Goal: Task Accomplishment & Management: Complete application form

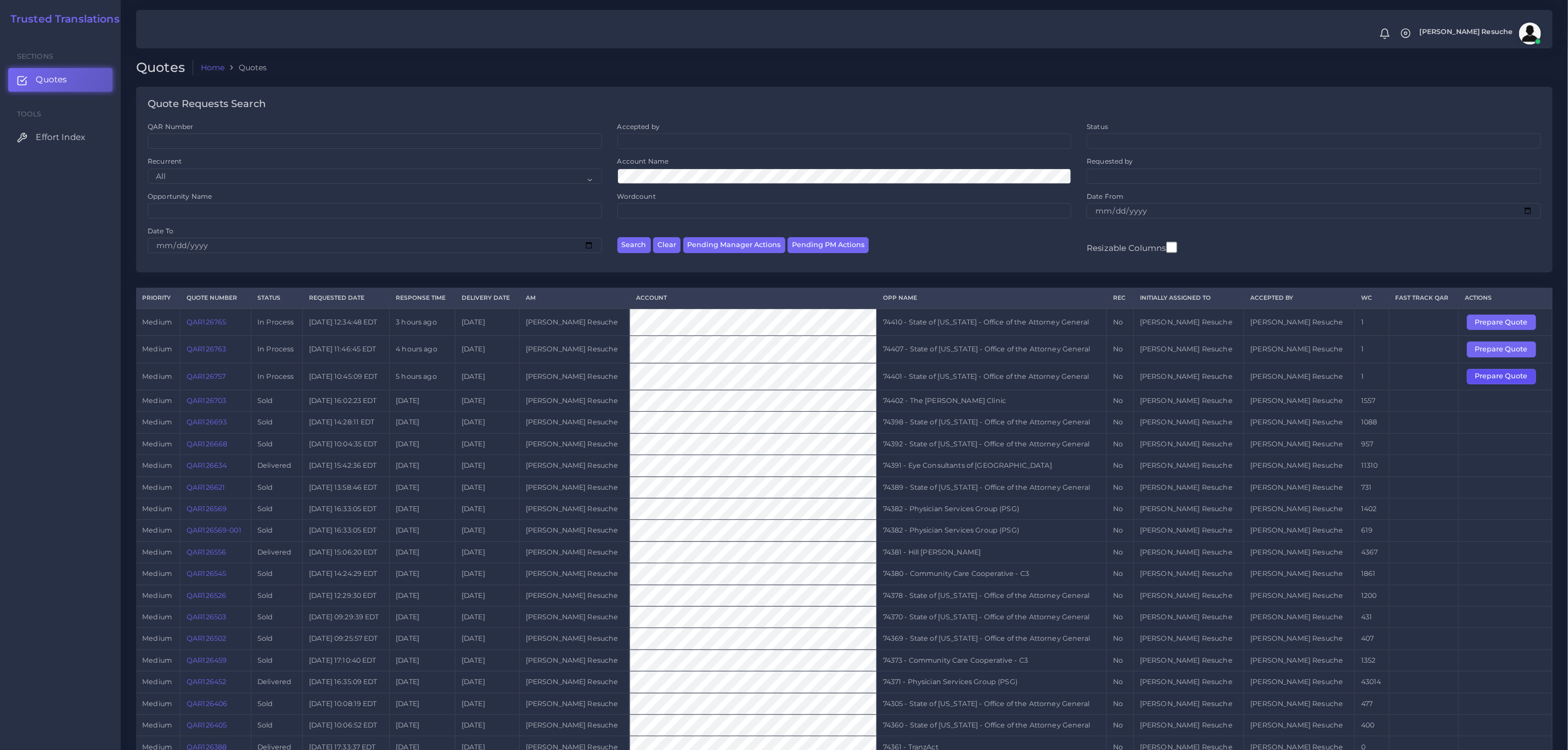
drag, startPoint x: 1479, startPoint y: 376, endPoint x: 1446, endPoint y: 380, distance: 33.2
click at [1045, 376] on button "Prepare Quote" at bounding box center [1502, 376] width 69 height 15
click at [1045, 371] on td "74401 - State of [US_STATE] - Office of the Attorney General" at bounding box center [992, 376] width 231 height 27
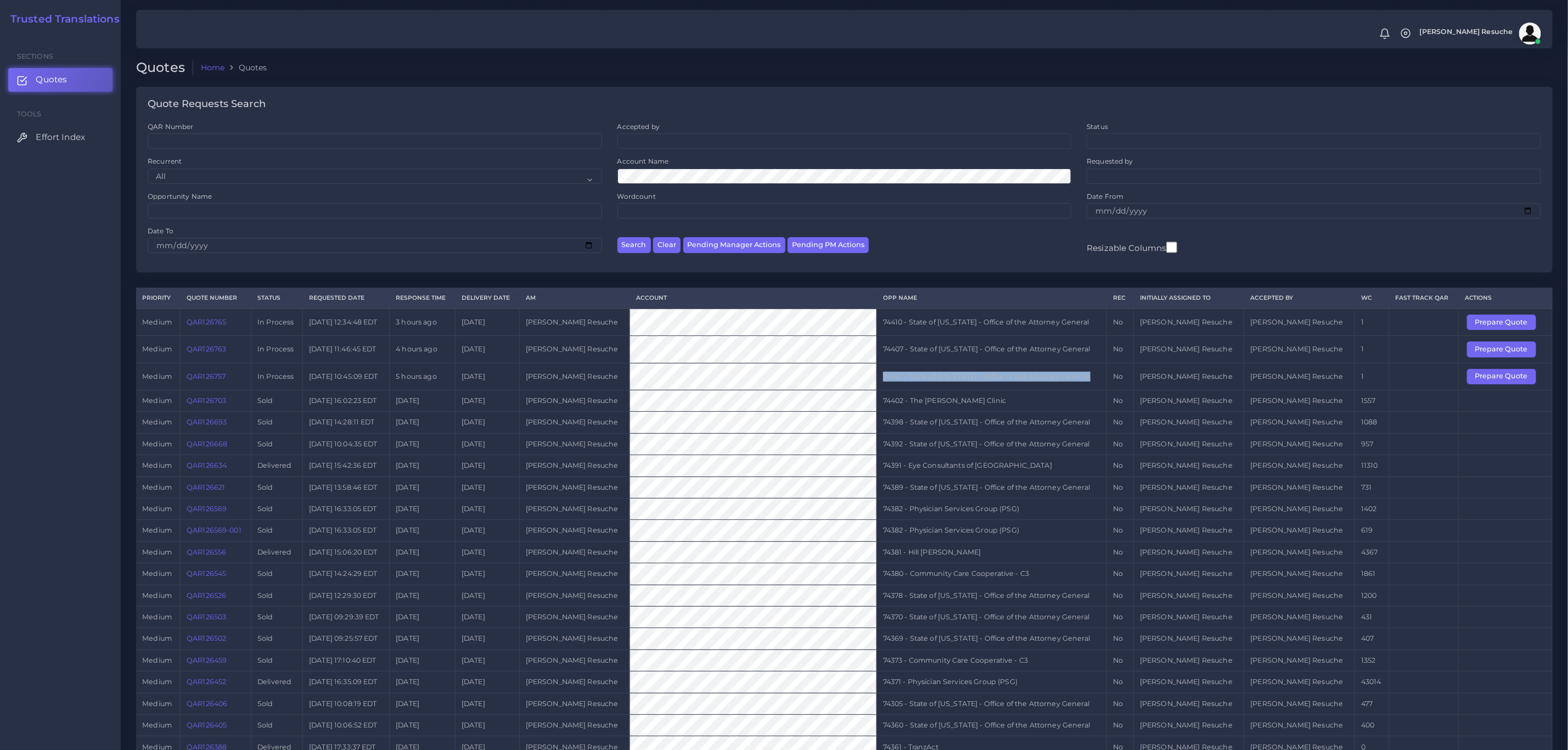
copy tr "74401 - State of [US_STATE] - Office of the Attorney General"
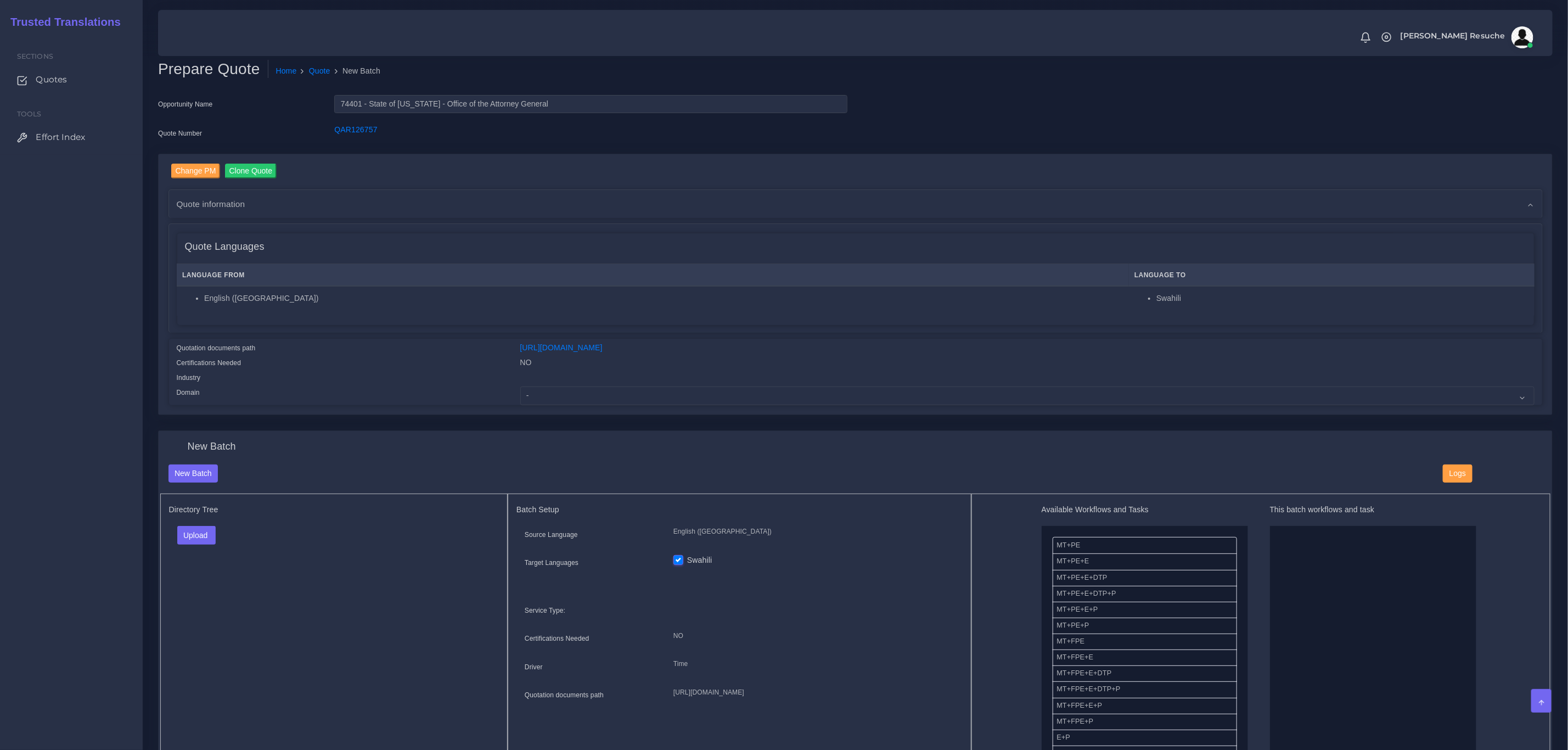
click at [1007, 415] on div "Change PM Clone Quote Quote information AM Opportunity" at bounding box center [855, 292] width 1411 height 277
drag, startPoint x: 808, startPoint y: 390, endPoint x: 726, endPoint y: 388, distance: 82.0
click at [808, 390] on select "- Advertising and Media Agriculture, Forestry and Fishing Architecture, Buildin…" at bounding box center [1027, 396] width 1014 height 19
select select "Legal Services"
click at [520, 387] on select "- Advertising and Media Agriculture, Forestry and Fishing Architecture, Buildin…" at bounding box center [1027, 396] width 1014 height 19
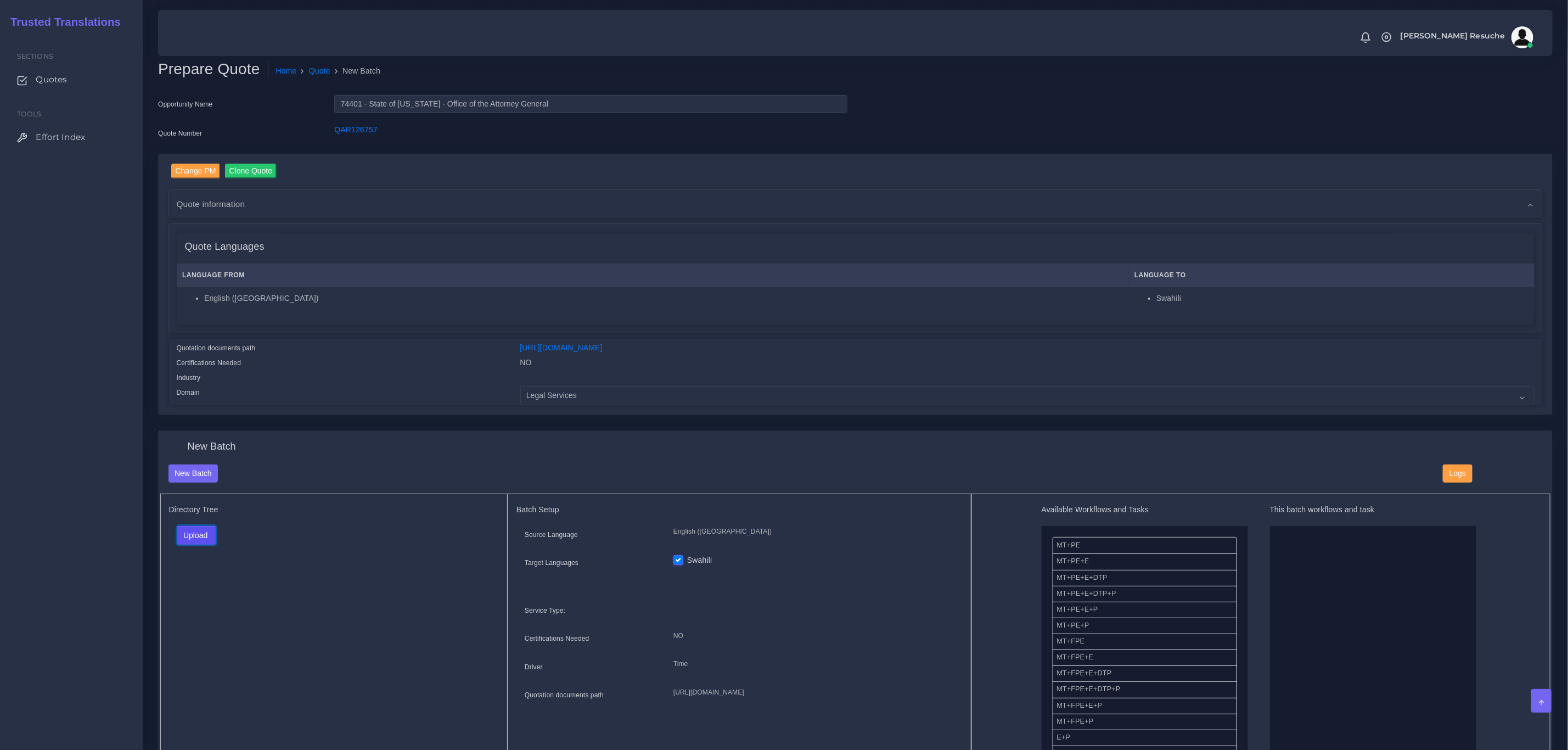
drag, startPoint x: 198, startPoint y: 539, endPoint x: 203, endPoint y: 554, distance: 15.8
click at [198, 539] on button "Upload" at bounding box center [197, 535] width 39 height 19
click at [211, 578] on label "Files" at bounding box center [215, 577] width 75 height 14
drag, startPoint x: 1116, startPoint y: 596, endPoint x: 1337, endPoint y: 594, distance: 221.0
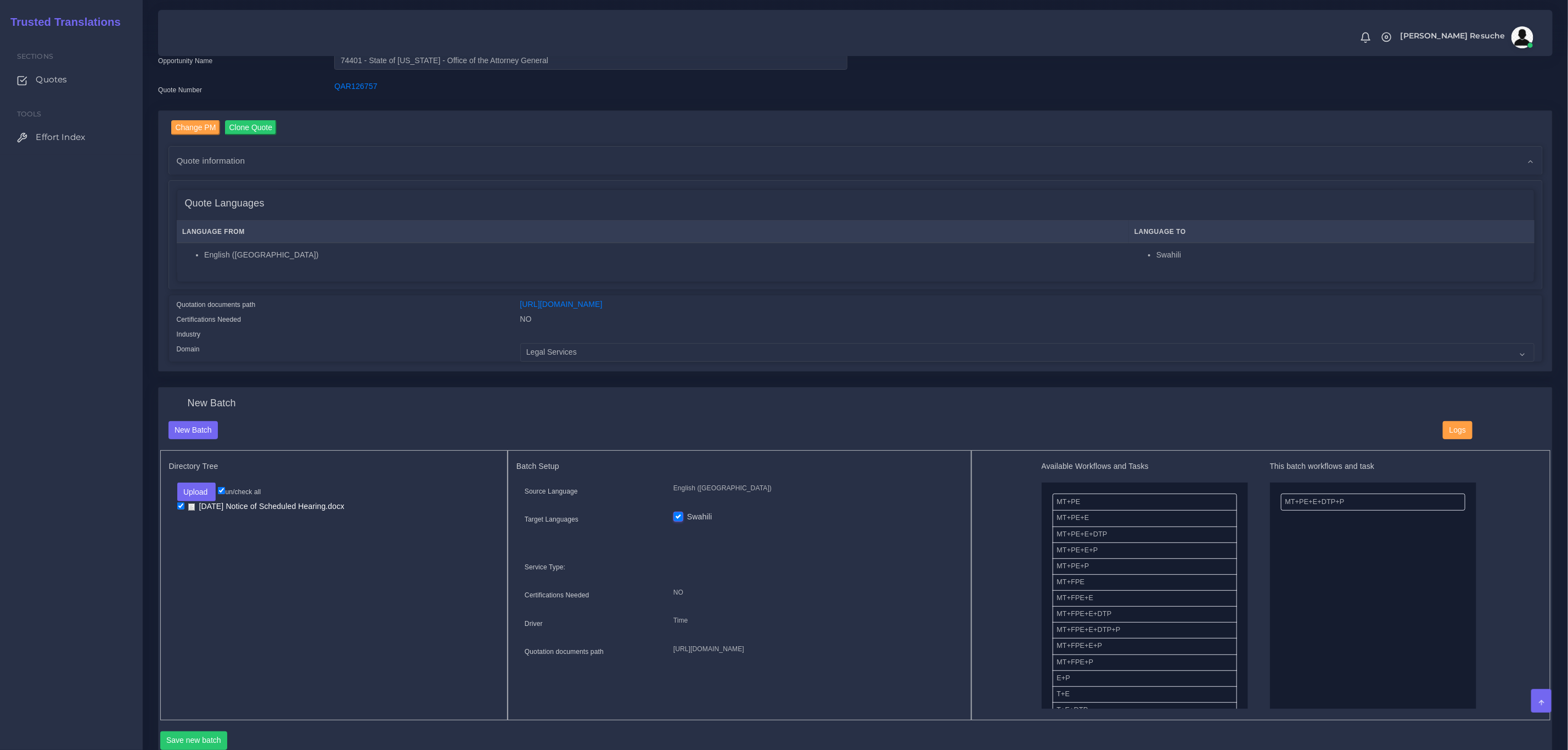
scroll to position [82, 0]
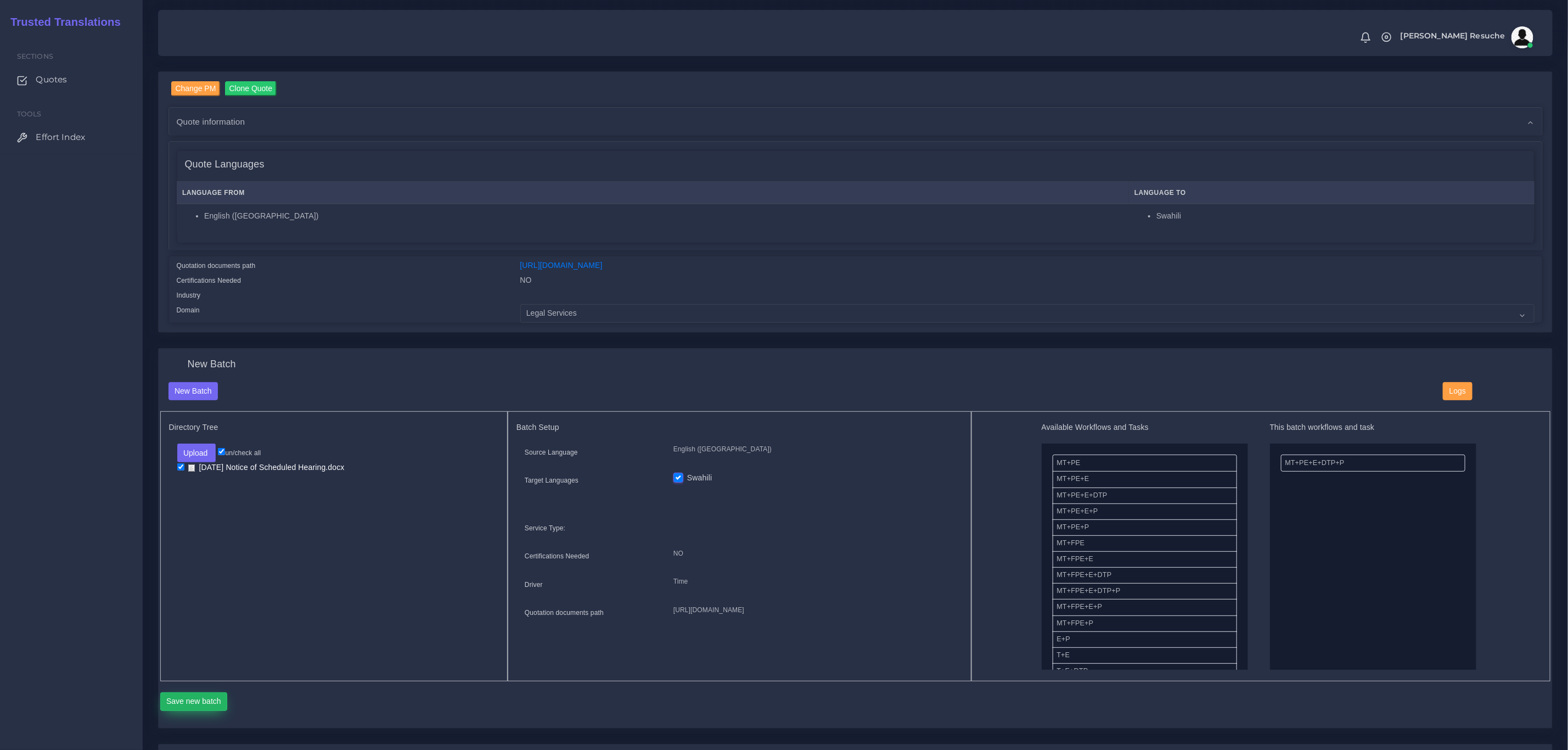
click at [212, 698] on button "Save new batch" at bounding box center [194, 701] width 68 height 19
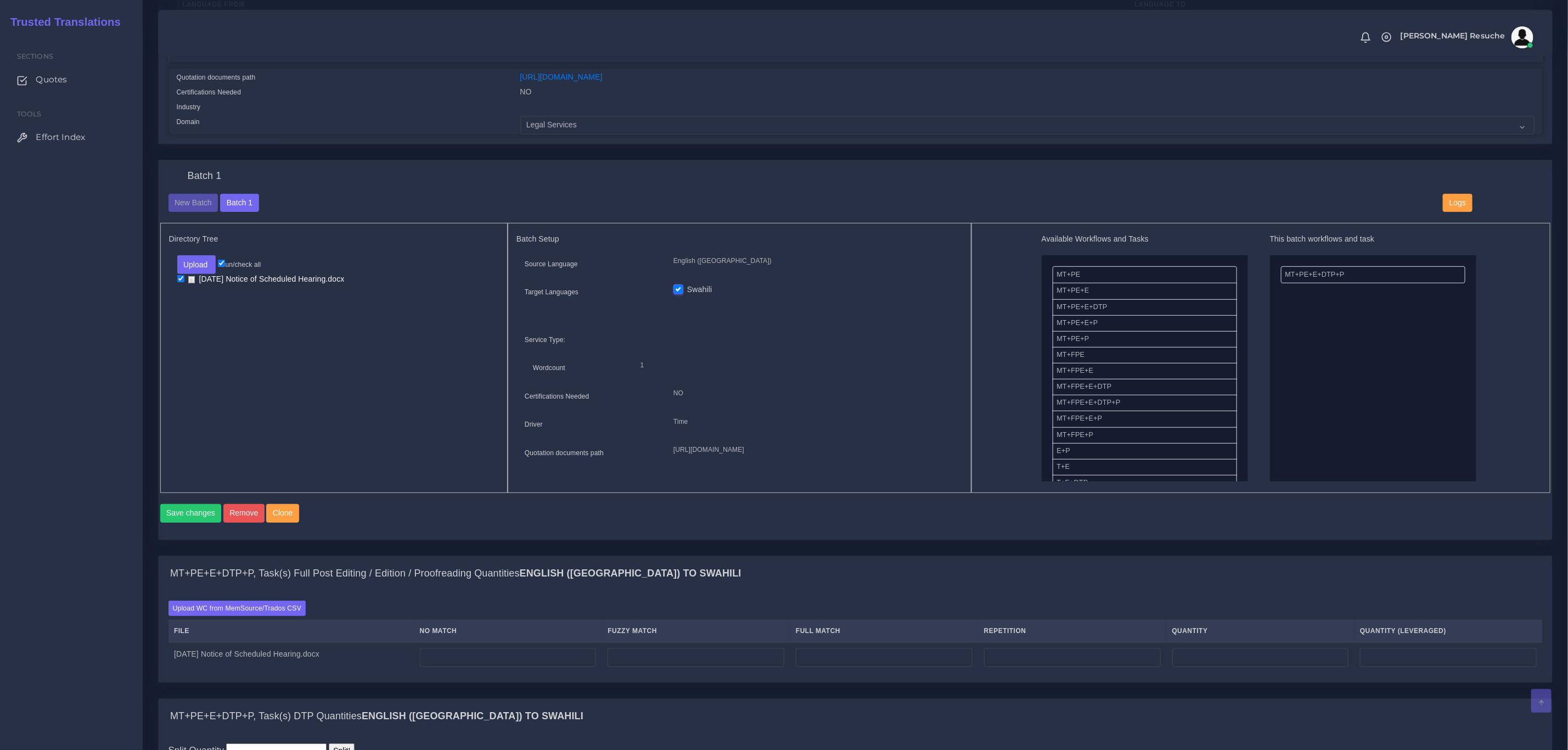
scroll to position [247, 0]
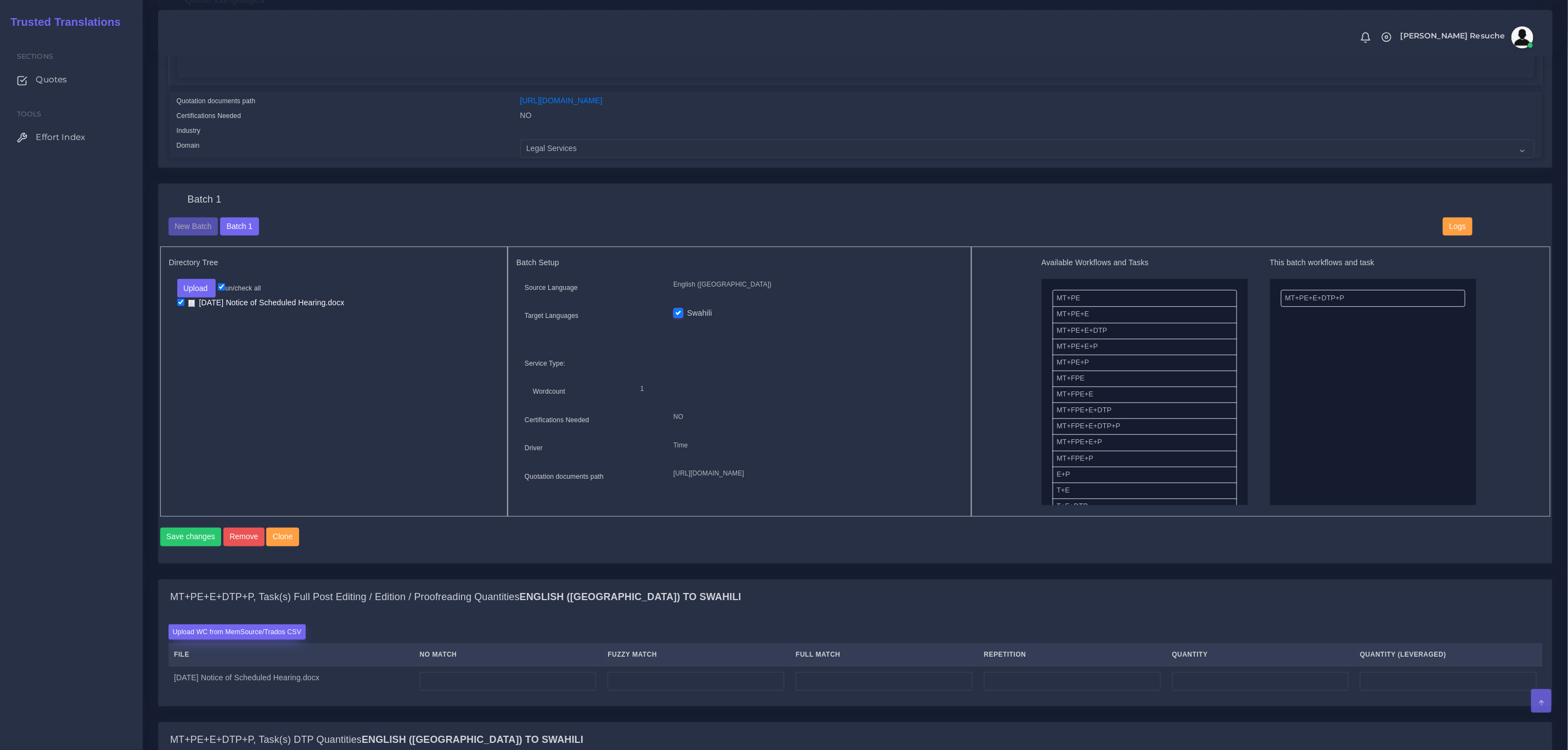
click at [249, 639] on label "Upload WC from MemSource/Trados CSV" at bounding box center [237, 631] width 138 height 15
click at [0, 0] on input "Upload WC from MemSource/Trados CSV" at bounding box center [0, 0] width 0 height 0
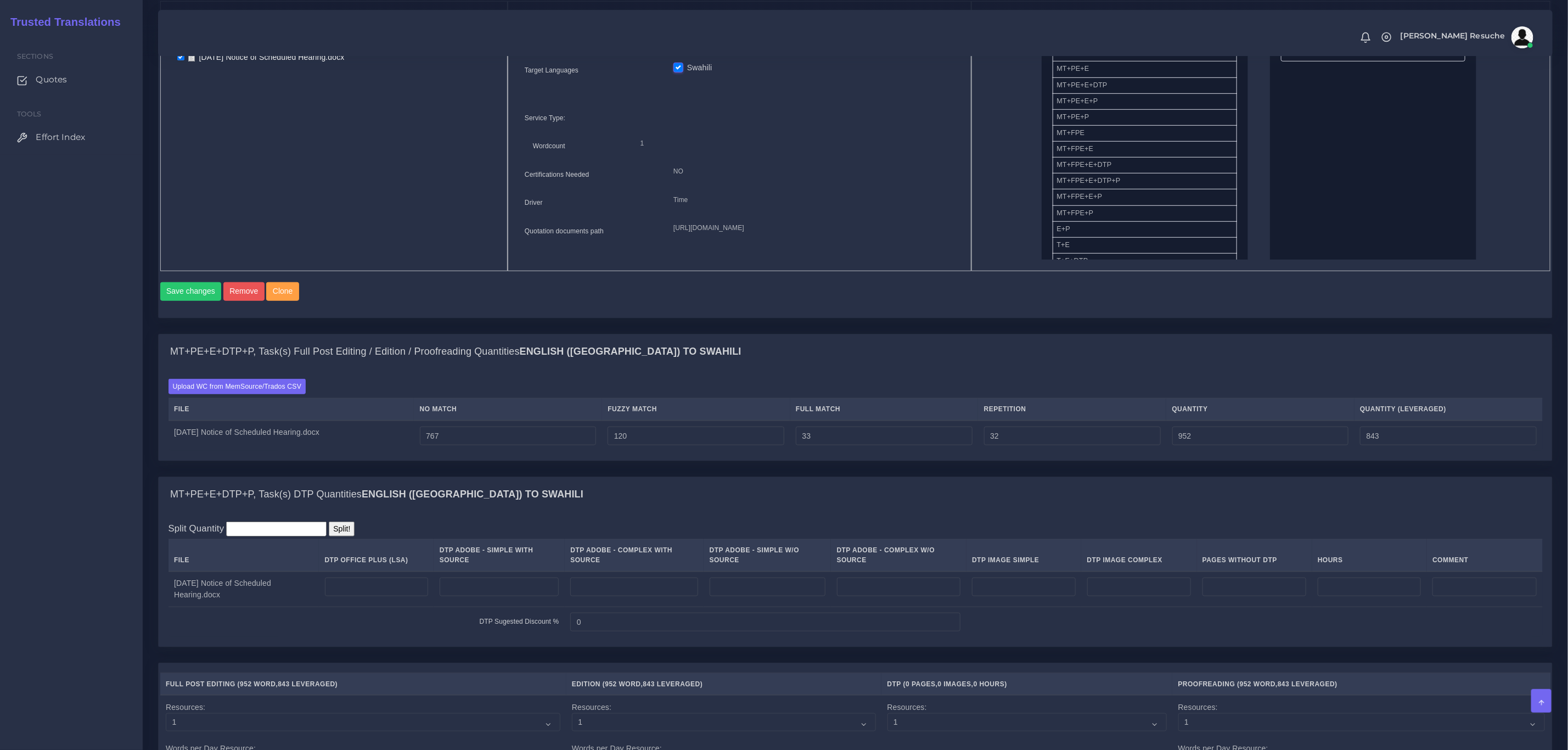
scroll to position [494, 0]
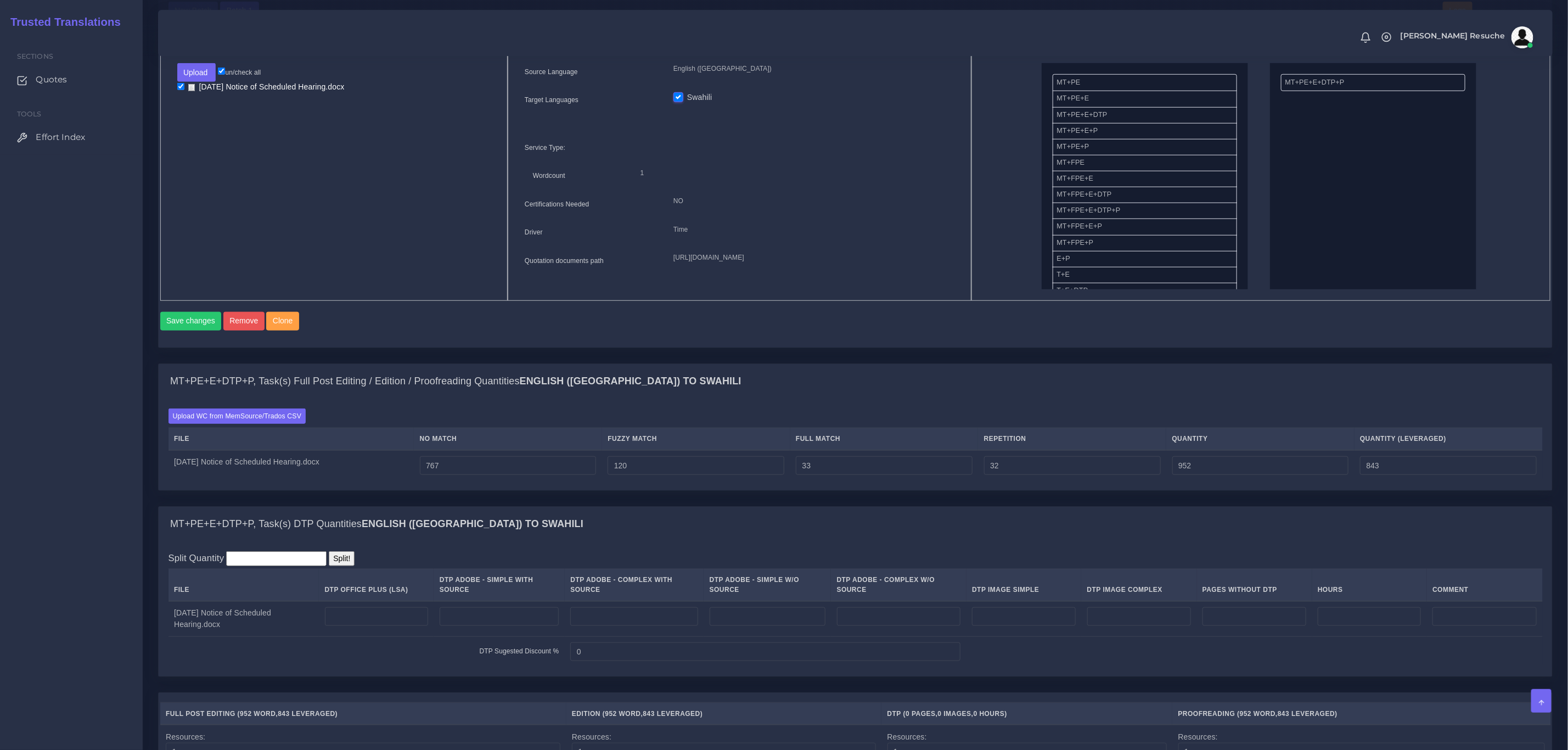
click at [399, 626] on input "number" at bounding box center [377, 616] width 103 height 19
type input "5"
click at [593, 528] on div "MT+PE+E+DTP+P, Task(s) DTP Quantities English (US) TO Swahili" at bounding box center [855, 524] width 1393 height 35
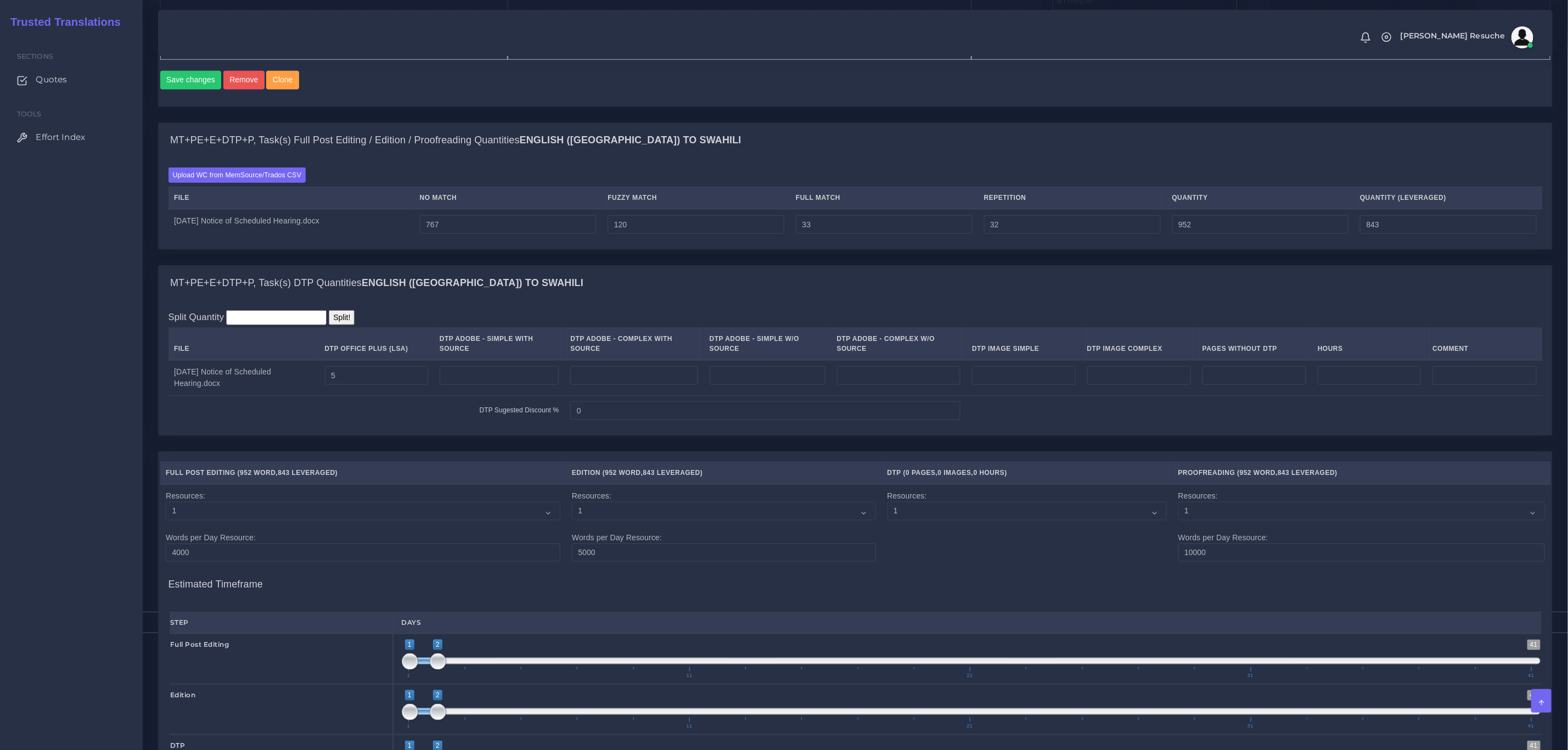
scroll to position [1120, 0]
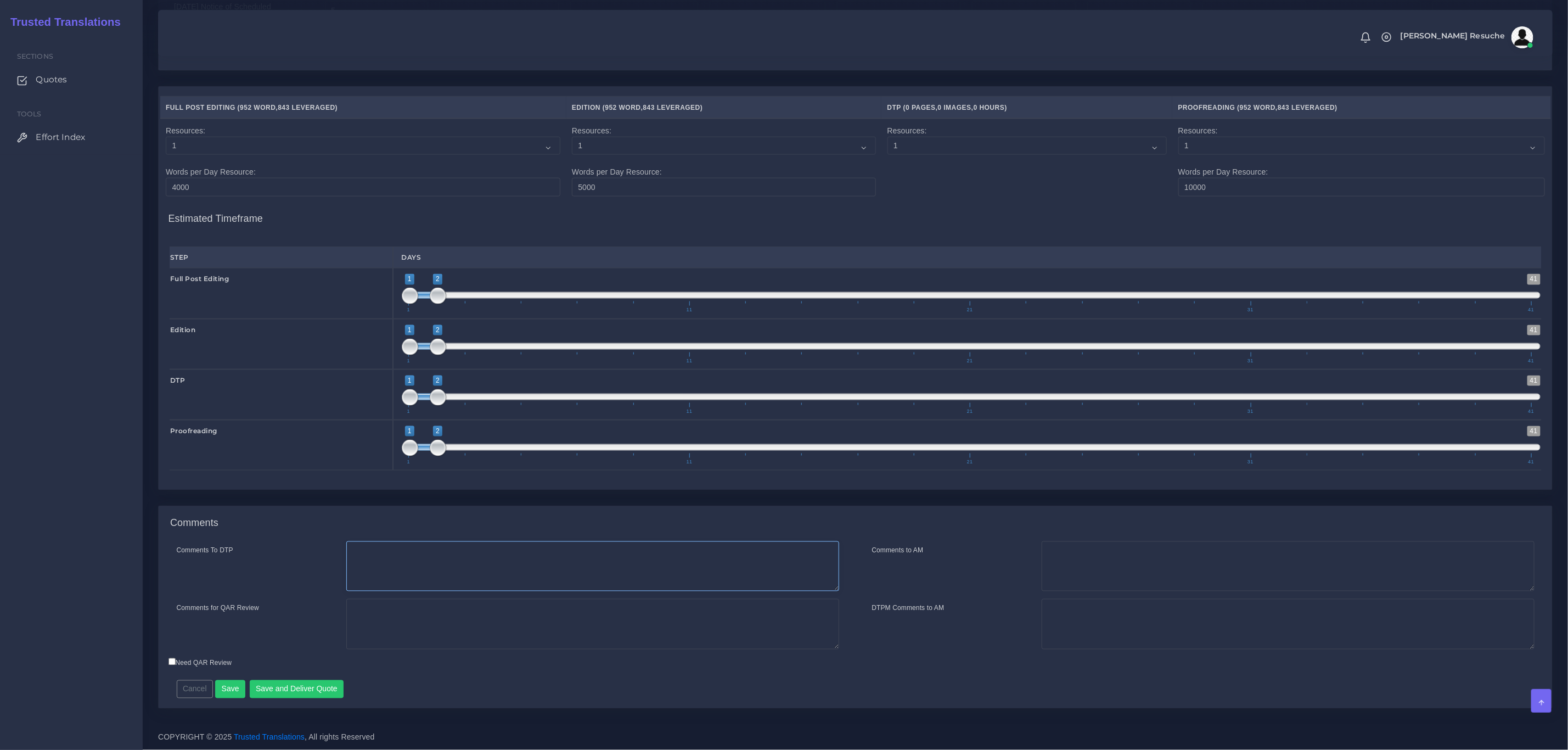
click at [528, 552] on textarea "Comments To DTP" at bounding box center [593, 566] width 493 height 51
type textarea "DTP in word"
type textarea "PEEP+DTP"
click at [261, 698] on button "Save and Deliver Quote" at bounding box center [296, 689] width 94 height 19
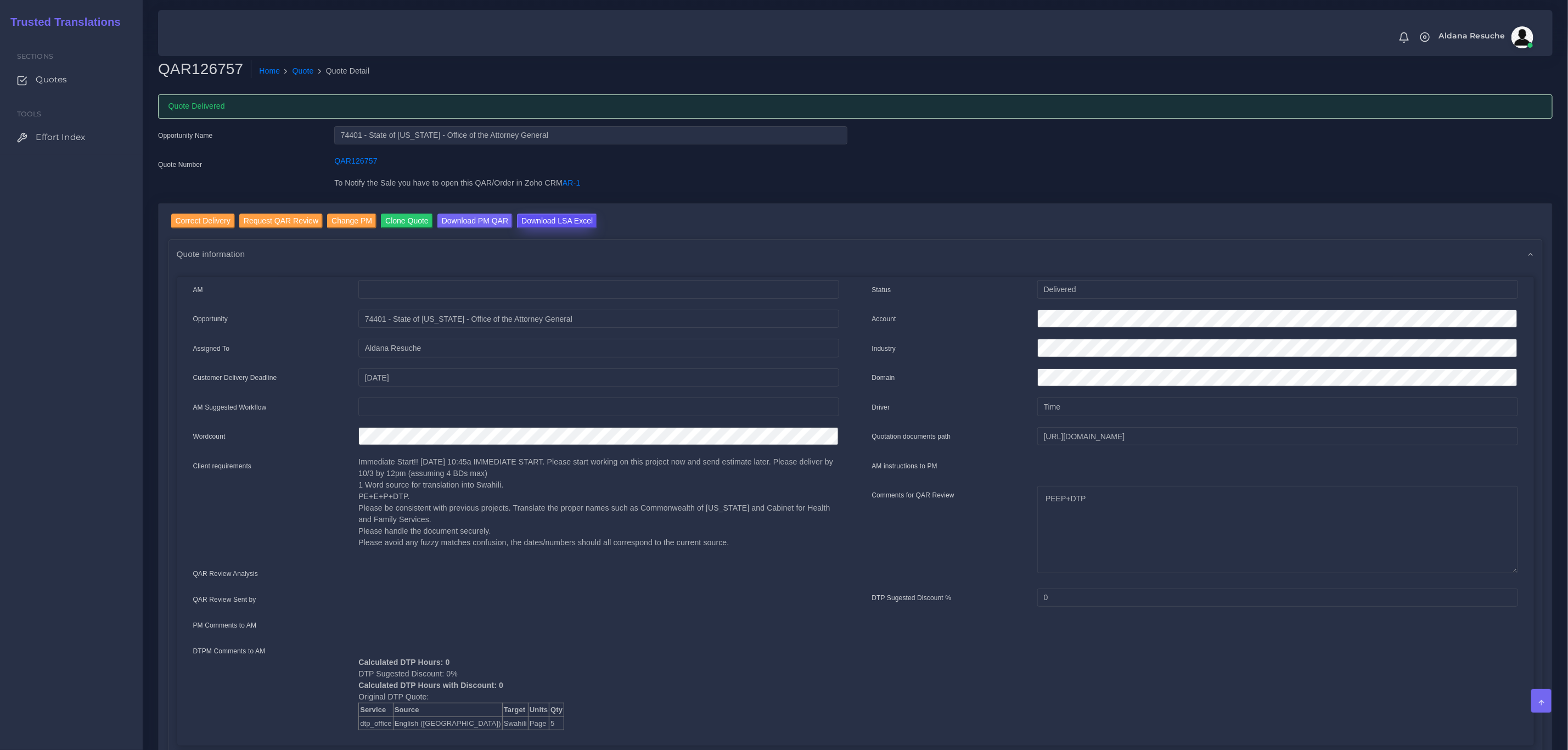
click at [519, 217] on input "Download LSA Excel" at bounding box center [557, 221] width 80 height 15
click at [295, 68] on link "Quote" at bounding box center [303, 71] width 21 height 12
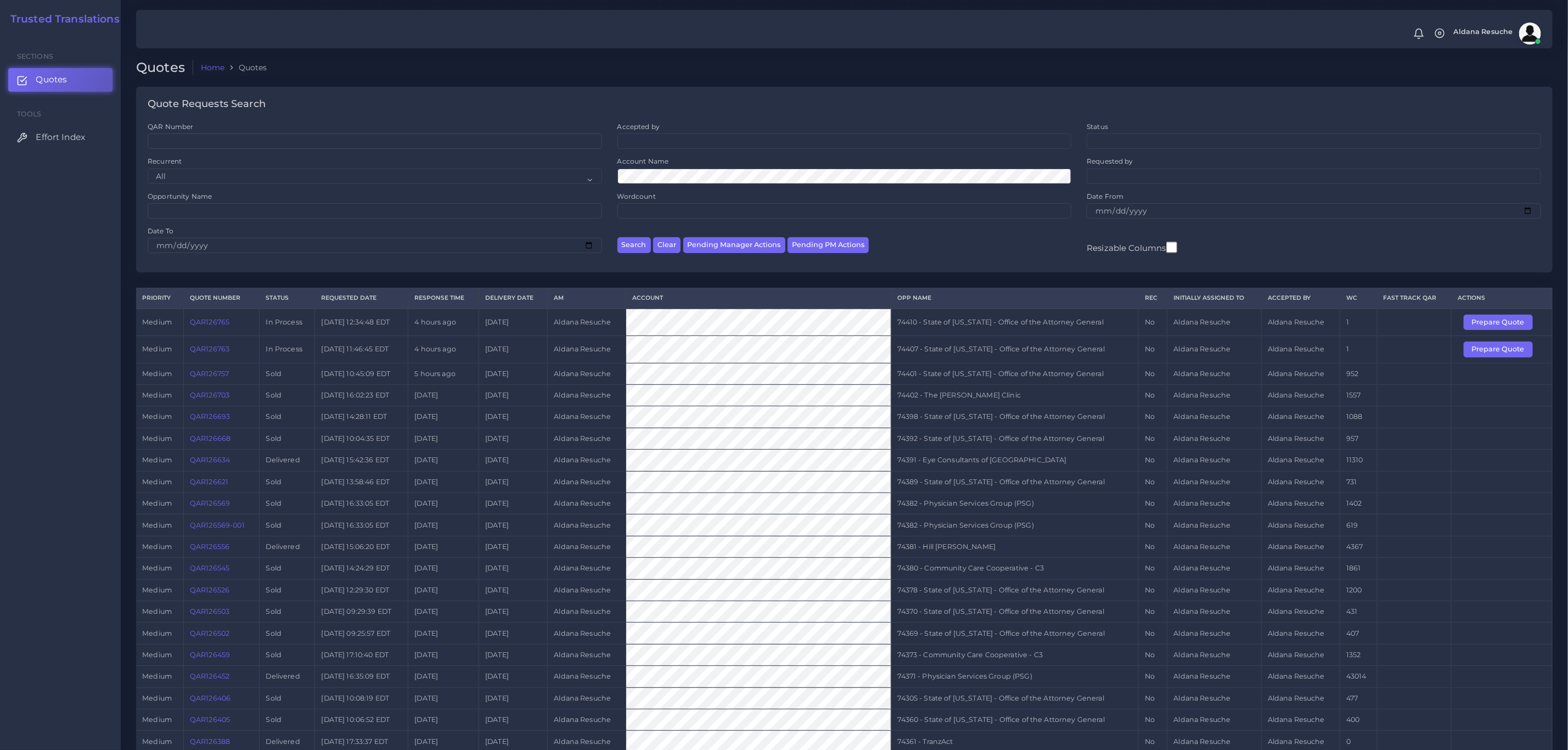
click at [1003, 351] on td "74407 - State of [US_STATE] - Office of the Attorney General" at bounding box center [1015, 349] width 248 height 27
copy tr "74407 - State of [US_STATE] - Office of the Attorney General"
click at [1306, 351] on button "Prepare Quote" at bounding box center [1499, 349] width 69 height 15
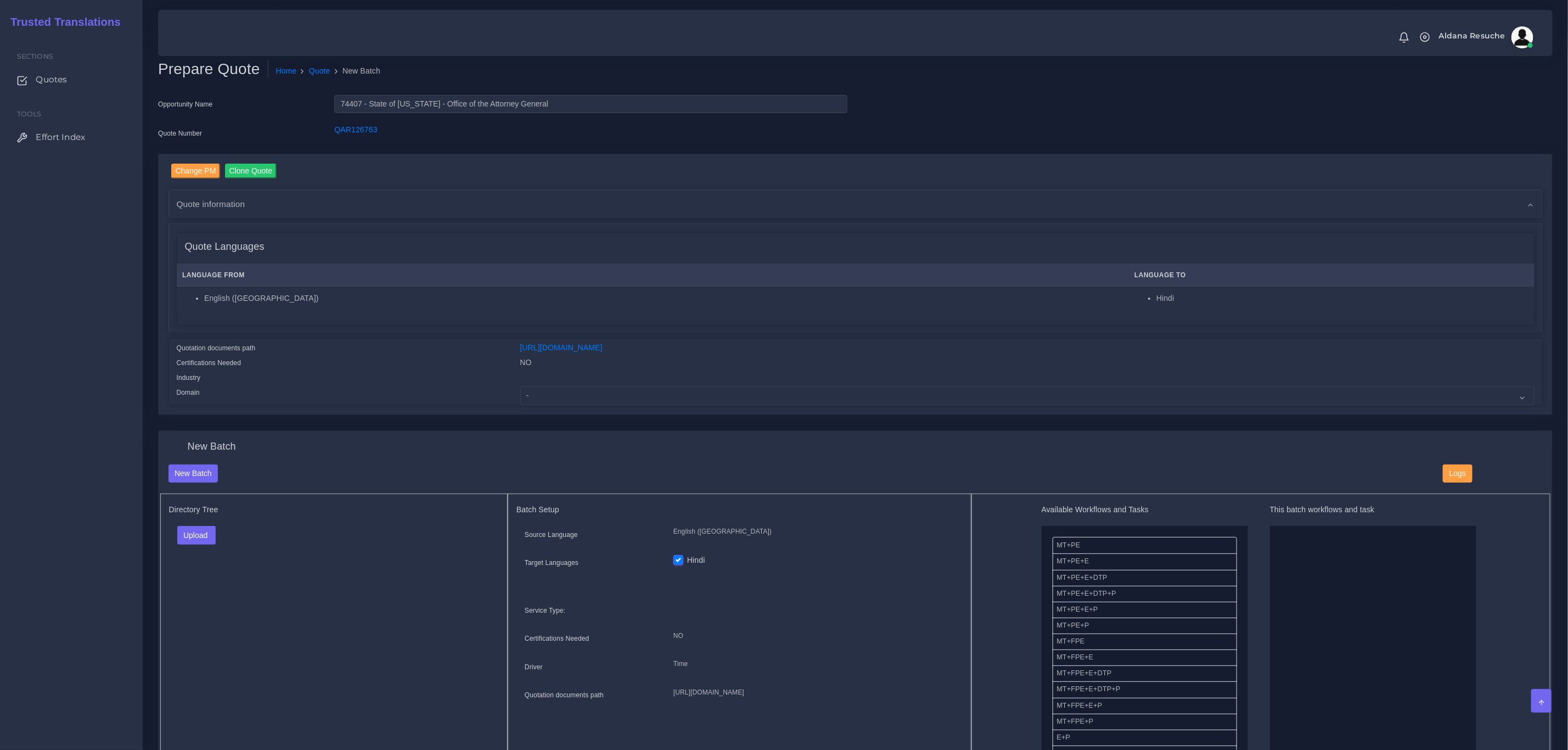
click at [262, 413] on div "Change PM Clone Quote Quote information AM time" at bounding box center [855, 284] width 1393 height 261
click at [601, 393] on select "- Advertising and Media Agriculture, Forestry and Fishing Architecture, Buildin…" at bounding box center [1027, 396] width 1014 height 19
select select "Legal Services"
click at [520, 387] on select "- Advertising and Media Agriculture, Forestry and Fishing Architecture, Buildin…" at bounding box center [1027, 396] width 1014 height 19
drag, startPoint x: 198, startPoint y: 540, endPoint x: 203, endPoint y: 552, distance: 13.0
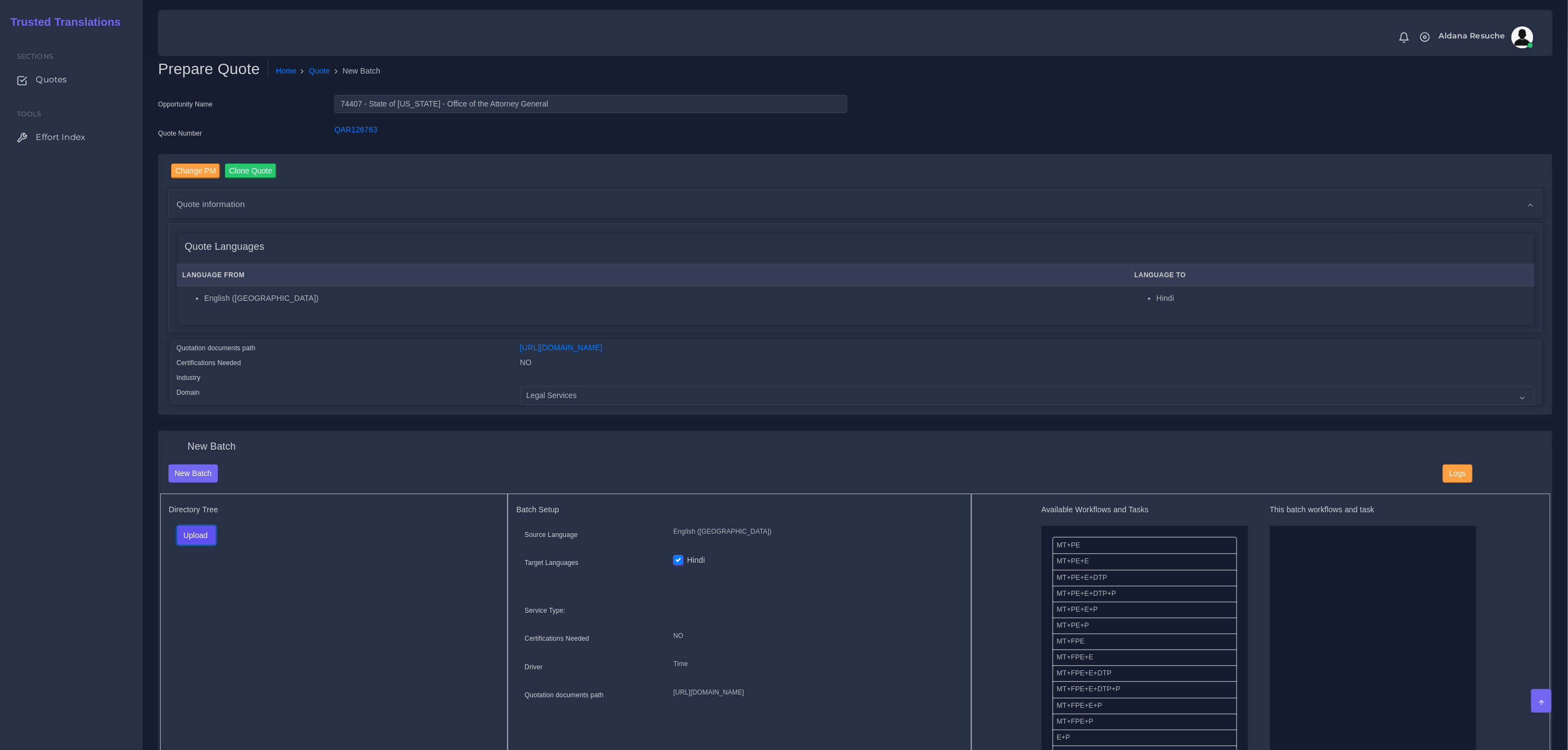
click at [198, 540] on button "Upload" at bounding box center [197, 535] width 39 height 19
click at [213, 580] on label "Files" at bounding box center [215, 577] width 75 height 14
drag, startPoint x: 1179, startPoint y: 598, endPoint x: 1397, endPoint y: 566, distance: 220.3
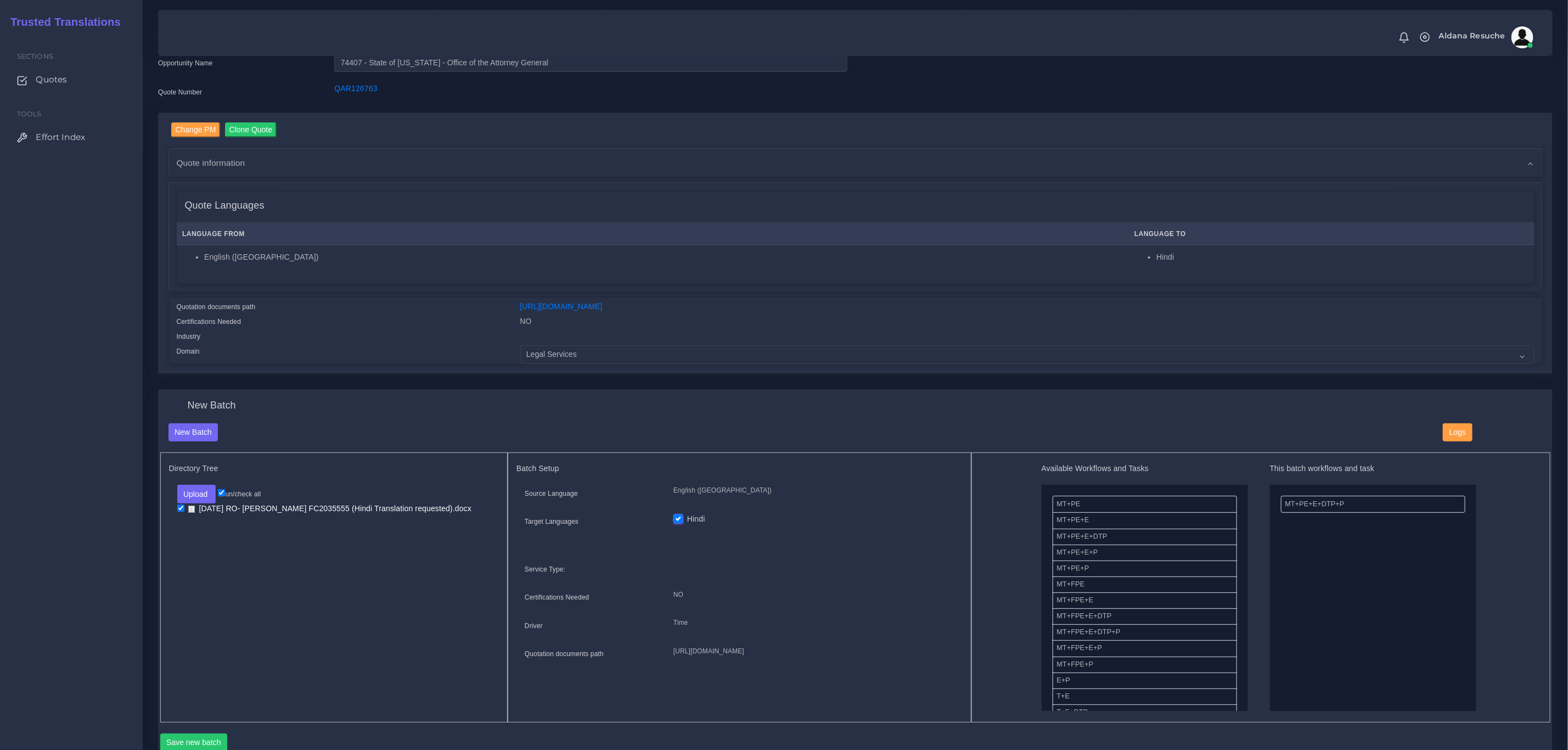
scroll to position [82, 0]
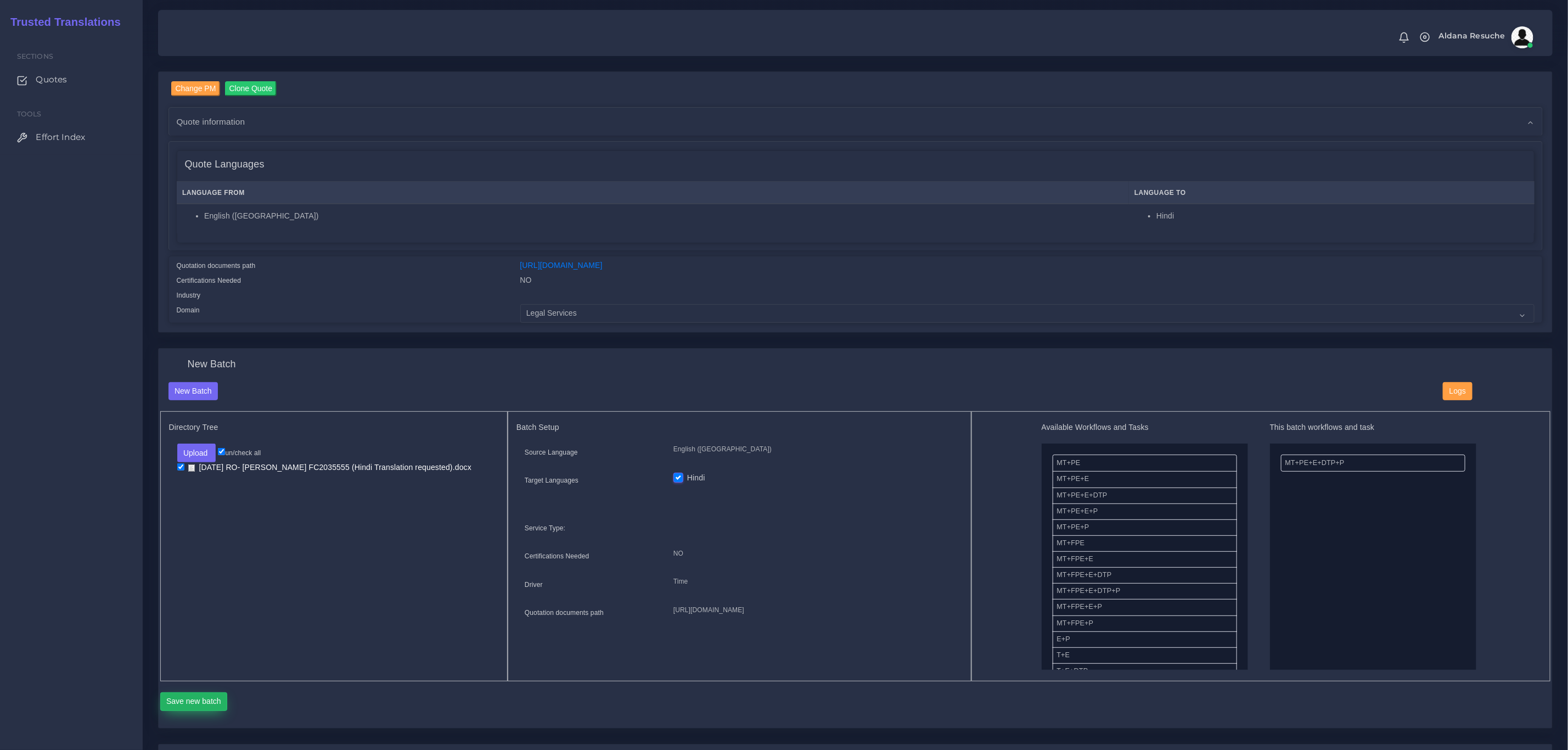
click at [208, 701] on button "Save new batch" at bounding box center [194, 701] width 68 height 19
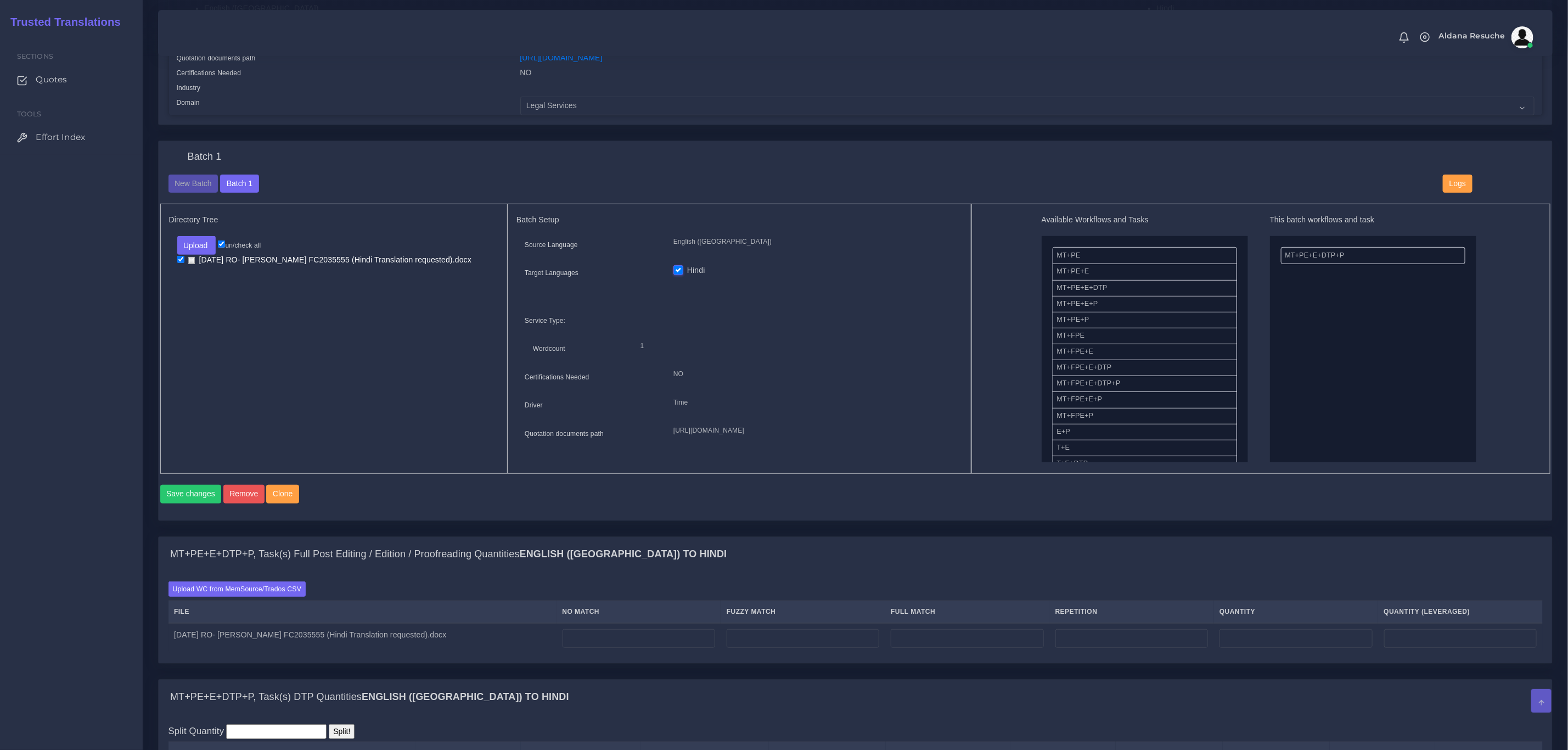
scroll to position [329, 0]
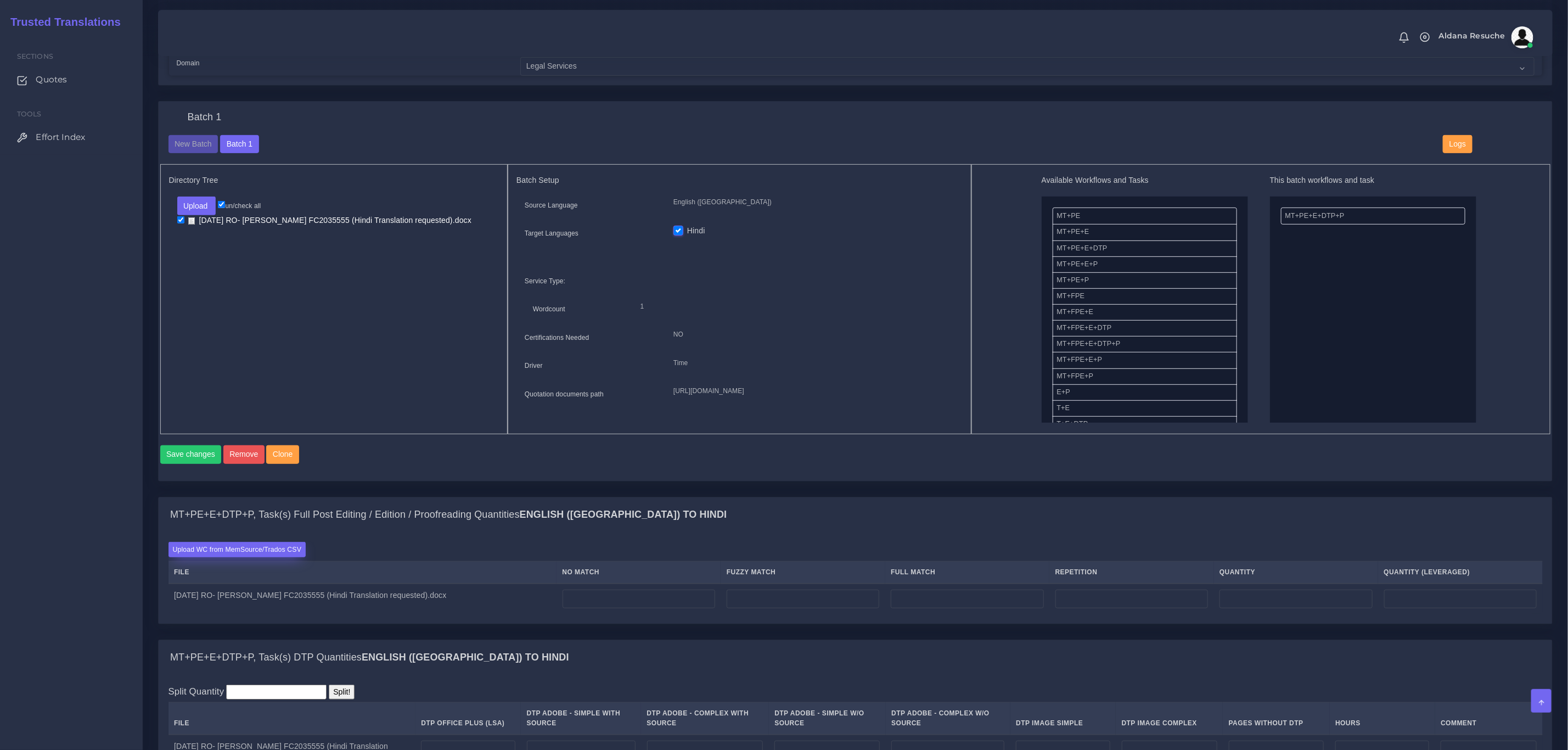
click at [213, 556] on label "Upload WC from MemSource/Trados CSV" at bounding box center [237, 549] width 138 height 15
click at [0, 0] on input "Upload WC from MemSource/Trados CSV" at bounding box center [0, 0] width 0 height 0
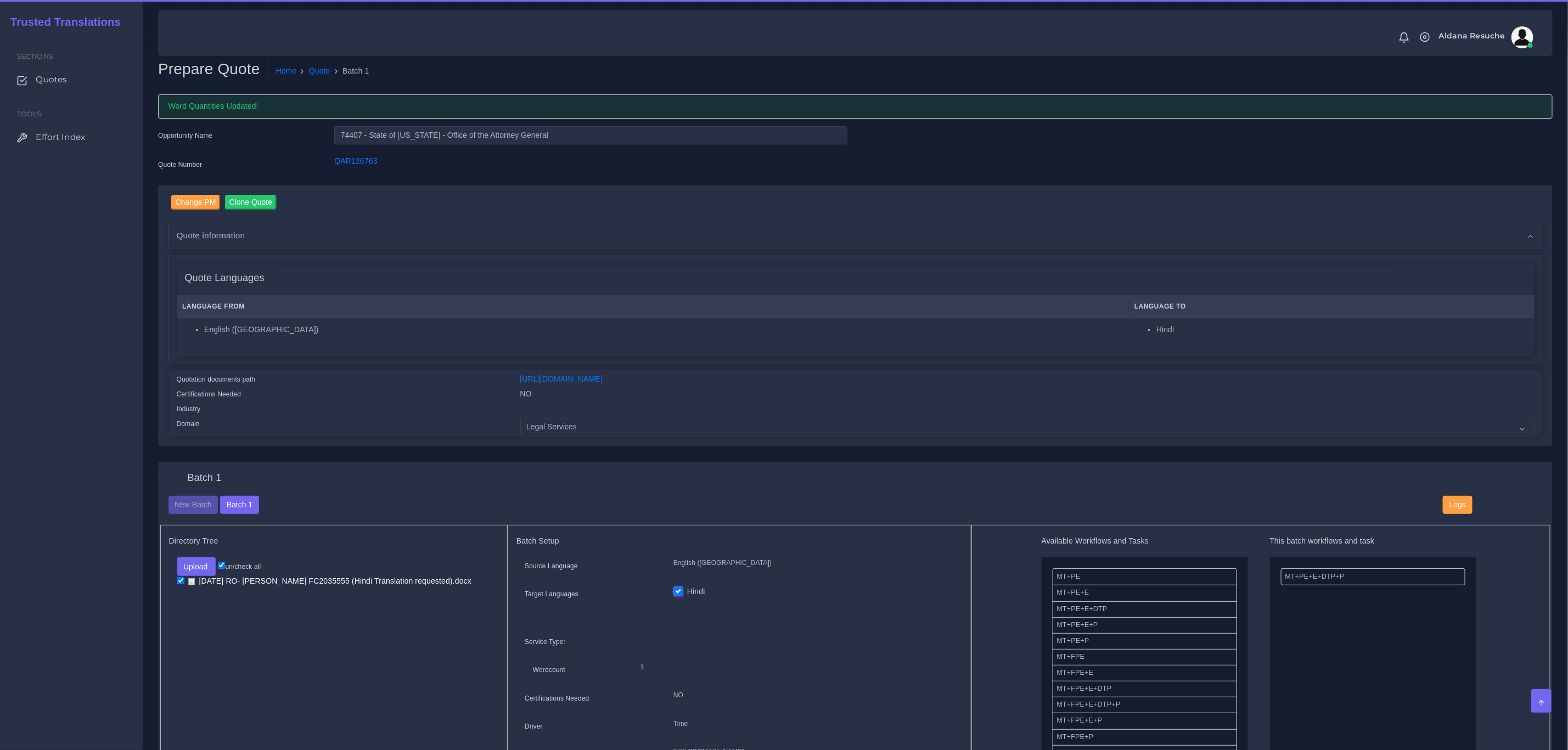
click at [231, 447] on div "Change PM Clone Quote AM NO" at bounding box center [855, 323] width 1411 height 277
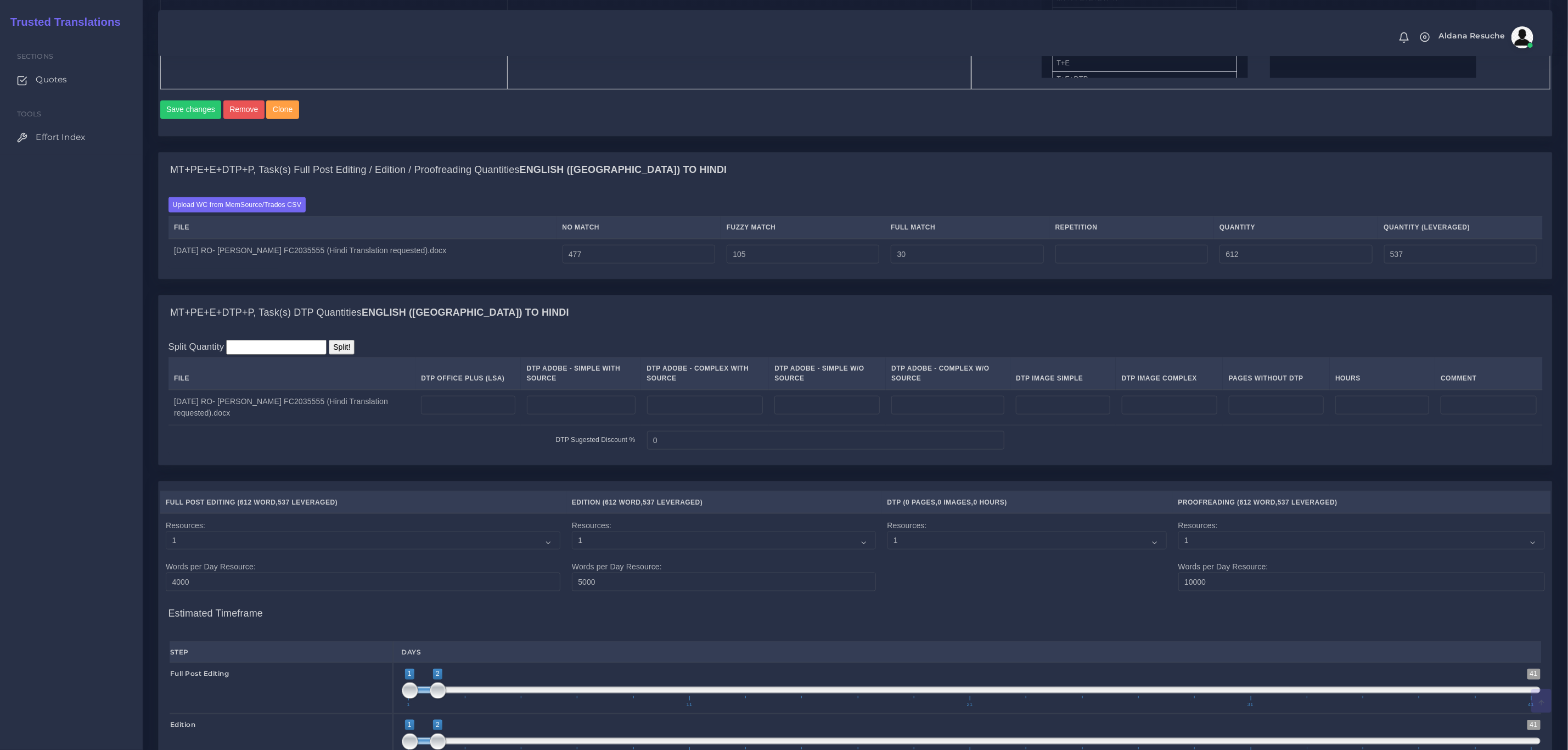
scroll to position [741, 0]
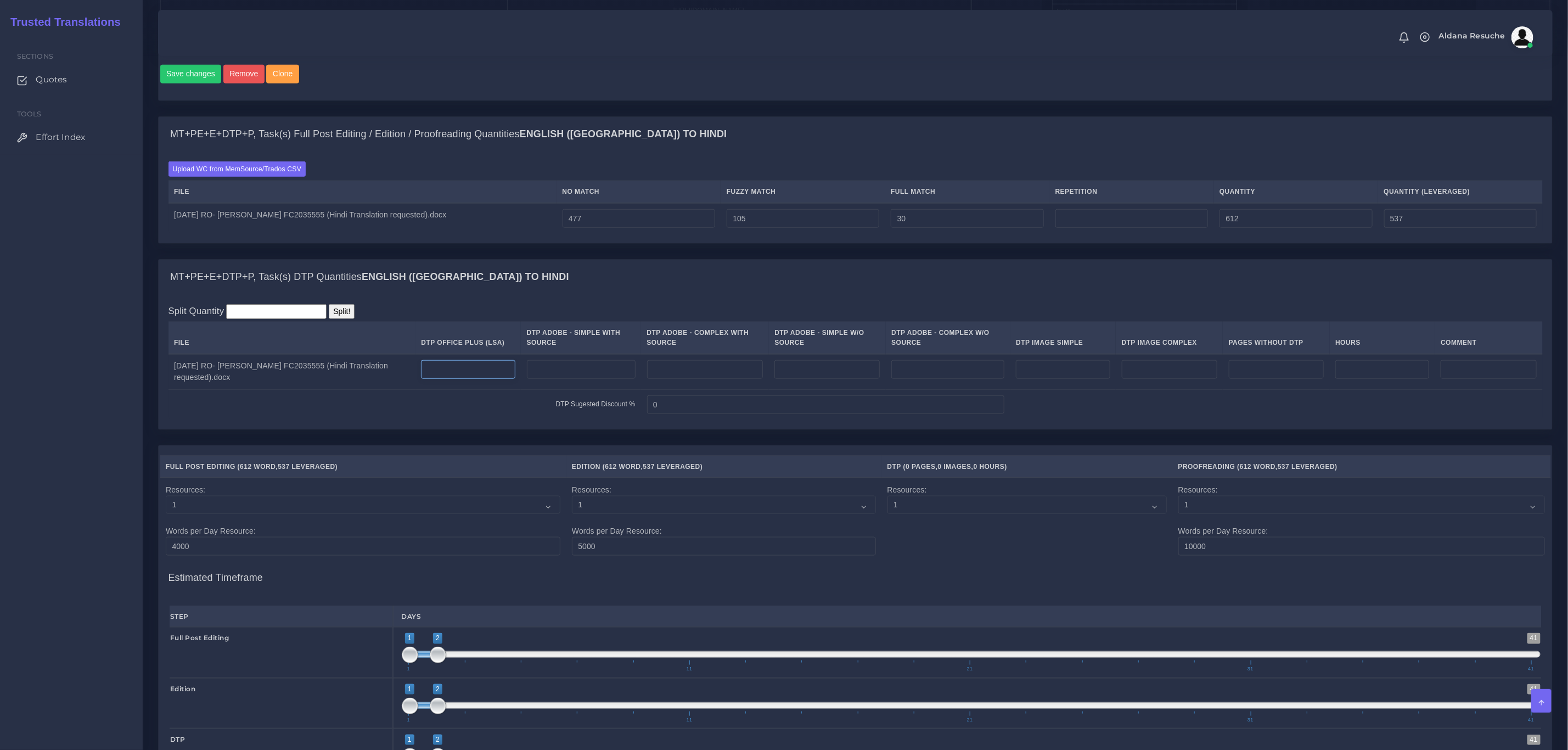
click at [472, 379] on input "number" at bounding box center [468, 369] width 94 height 19
type input "3"
click at [1060, 390] on td at bounding box center [1063, 372] width 105 height 36
click at [1068, 377] on input "number" at bounding box center [1063, 369] width 94 height 19
type input "1"
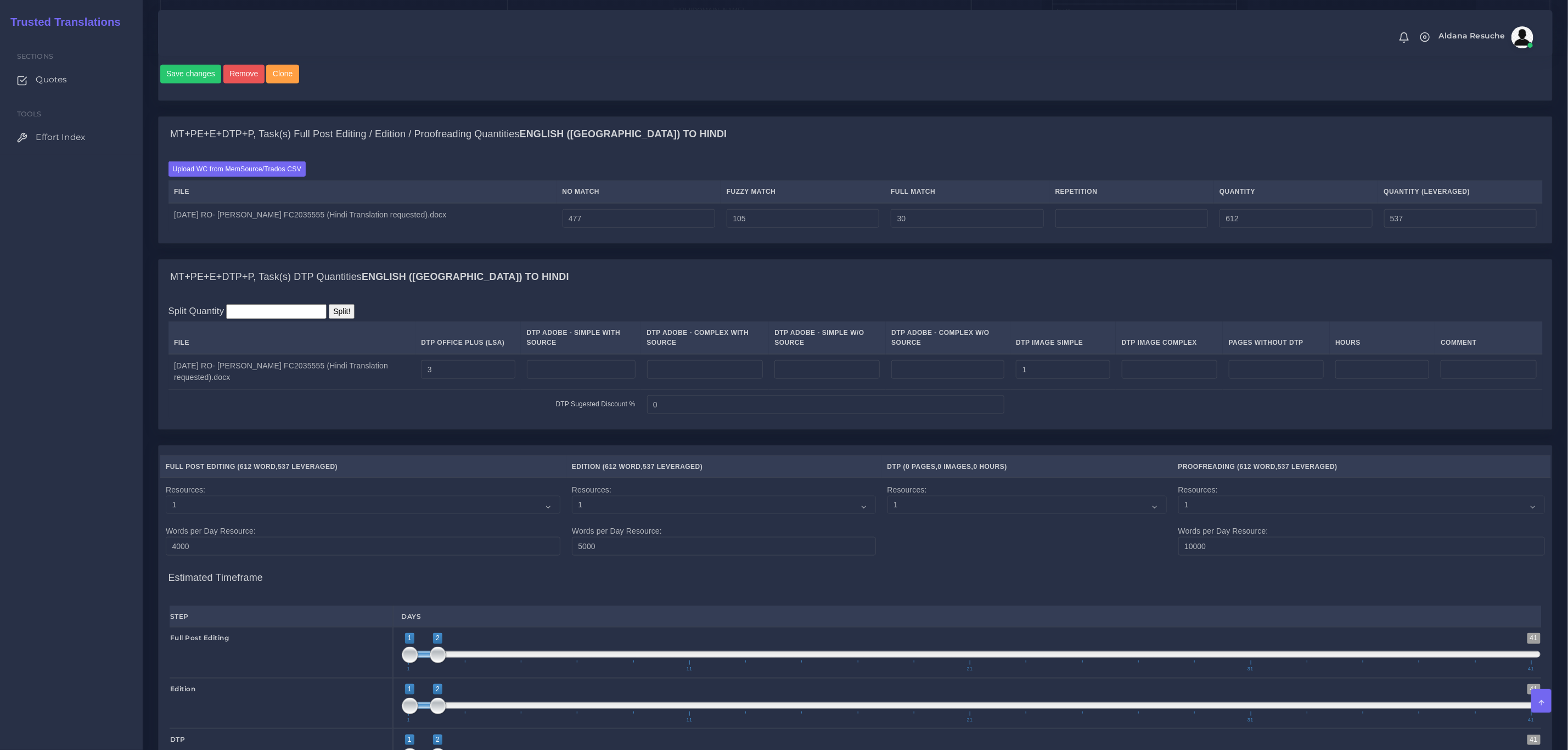
click at [1073, 295] on div "MT+PE+E+DTP+P, Task(s) DTP Quantities English (US) TO Hindi" at bounding box center [855, 277] width 1393 height 35
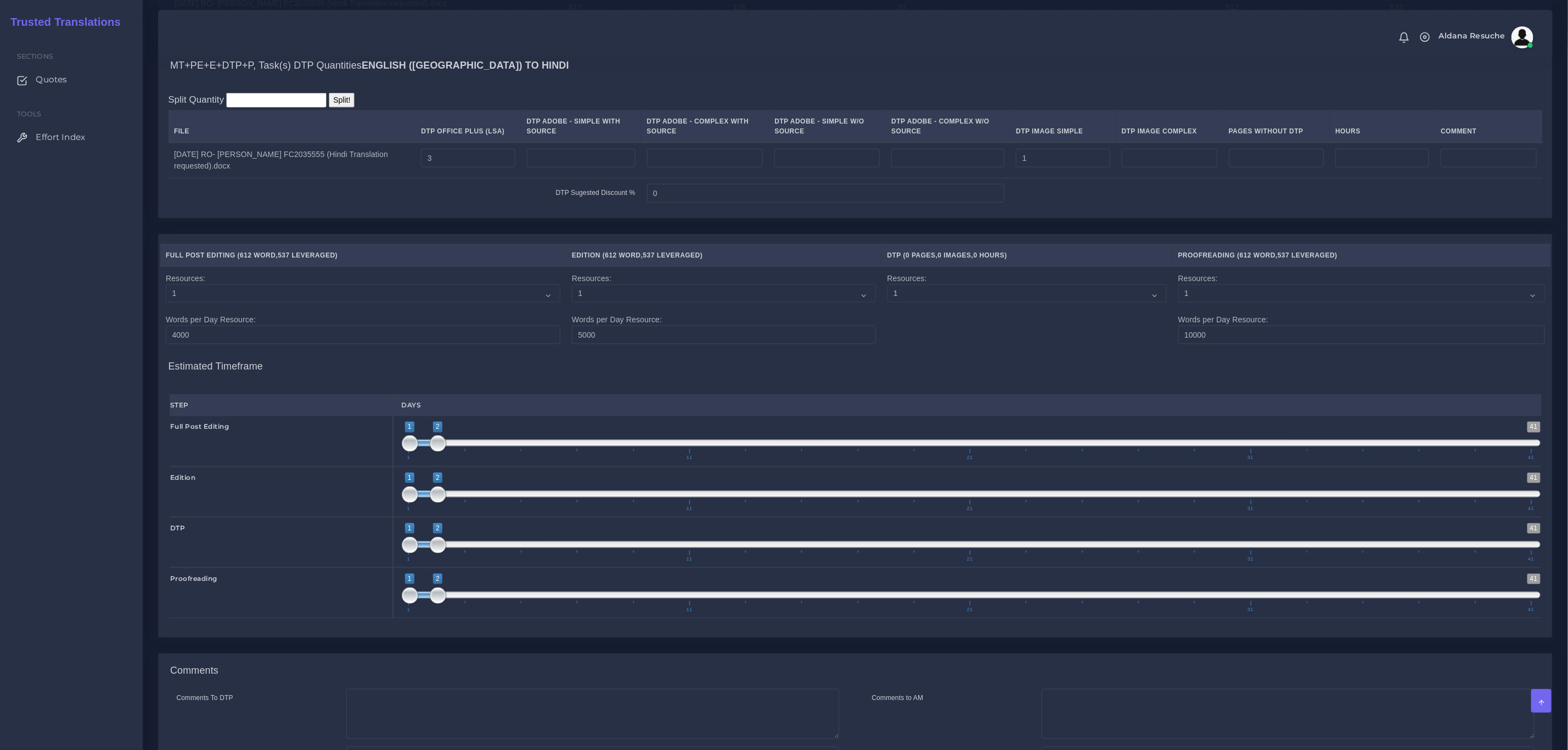
scroll to position [1120, 0]
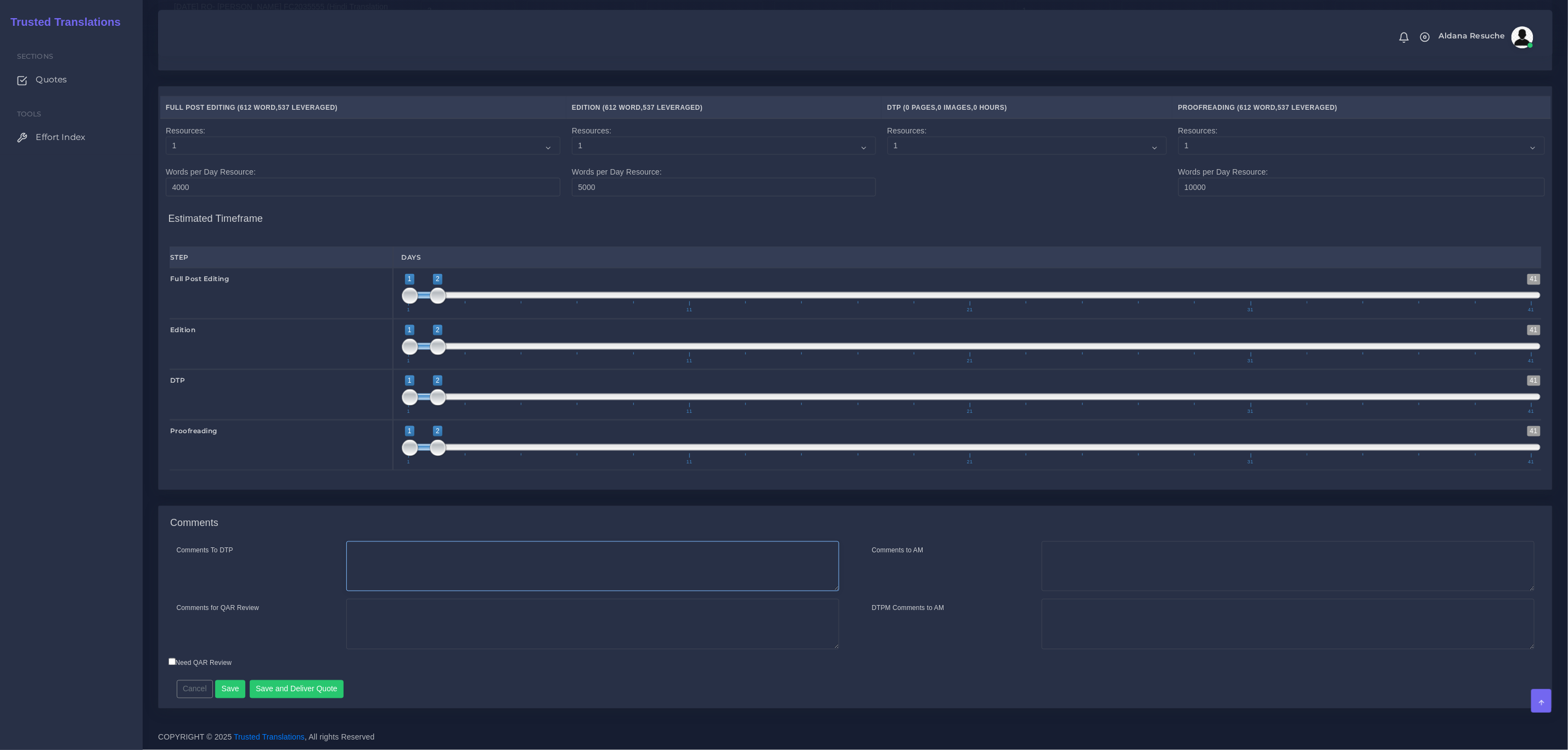
click at [466, 575] on textarea "Comments To DTP" at bounding box center [593, 566] width 493 height 51
type textarea "DTP in word"
type textarea "peep+dtp"
click at [312, 695] on button "Save and Deliver Quote" at bounding box center [296, 689] width 94 height 19
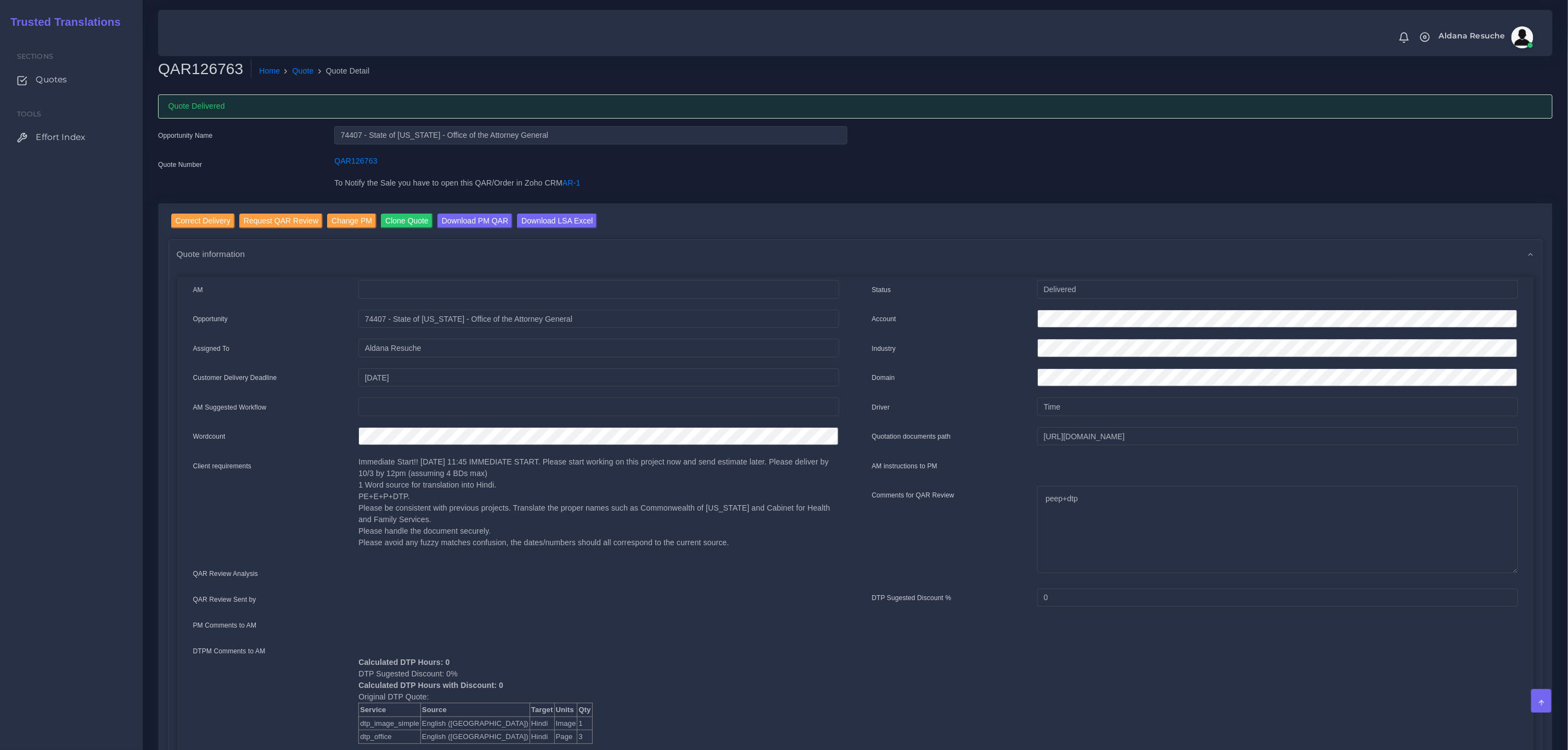
click at [1288, 192] on div "Opportunity Name 74407 - State of Kentucky - Office of the Attorney General Quo…" at bounding box center [855, 164] width 1411 height 77
click at [285, 162] on div "Quote Number" at bounding box center [237, 166] width 176 height 22
click at [558, 223] on input "Download LSA Excel" at bounding box center [557, 221] width 80 height 15
click at [295, 68] on link "Quote" at bounding box center [303, 71] width 21 height 12
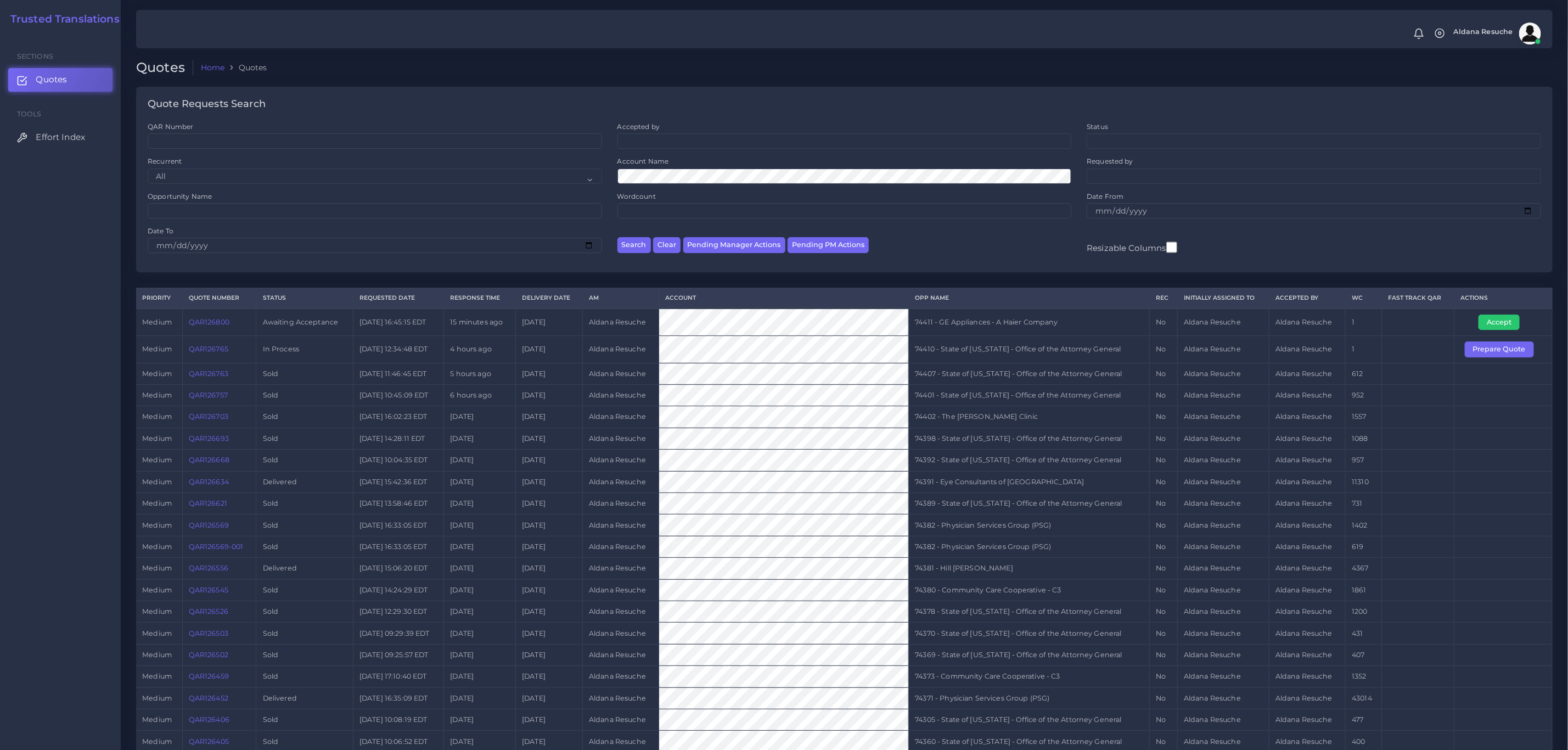
click at [1052, 351] on td "74410 - State of Kentucky - Office of the Attorney General" at bounding box center [1029, 349] width 241 height 27
click at [1052, 351] on td "74410 - State of [US_STATE] - Office of the Attorney General" at bounding box center [1029, 349] width 241 height 27
copy tr "74410 - State of [US_STATE] - Office of the Attorney General"
click at [1481, 352] on button "Prepare Quote" at bounding box center [1499, 349] width 69 height 15
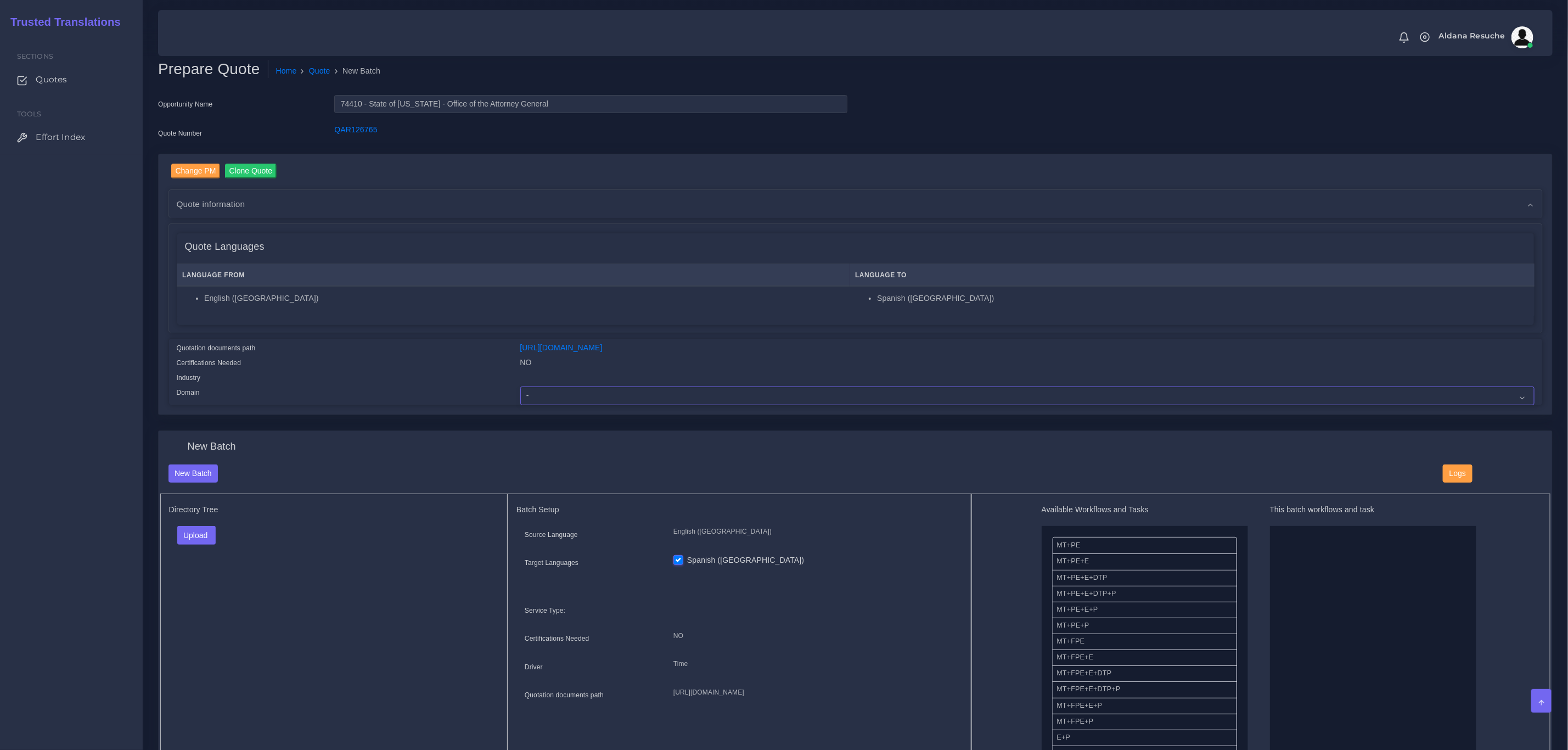
click at [648, 398] on select "- Advertising and Media Agriculture, Forestry and Fishing Architecture, Buildin…" at bounding box center [1027, 396] width 1014 height 19
select select "Legal Services"
click at [520, 387] on select "- Advertising and Media Agriculture, Forestry and Fishing Architecture, Buildin…" at bounding box center [1027, 396] width 1014 height 19
click at [209, 534] on button "Upload" at bounding box center [197, 535] width 39 height 19
click at [214, 580] on label "Files" at bounding box center [215, 577] width 75 height 14
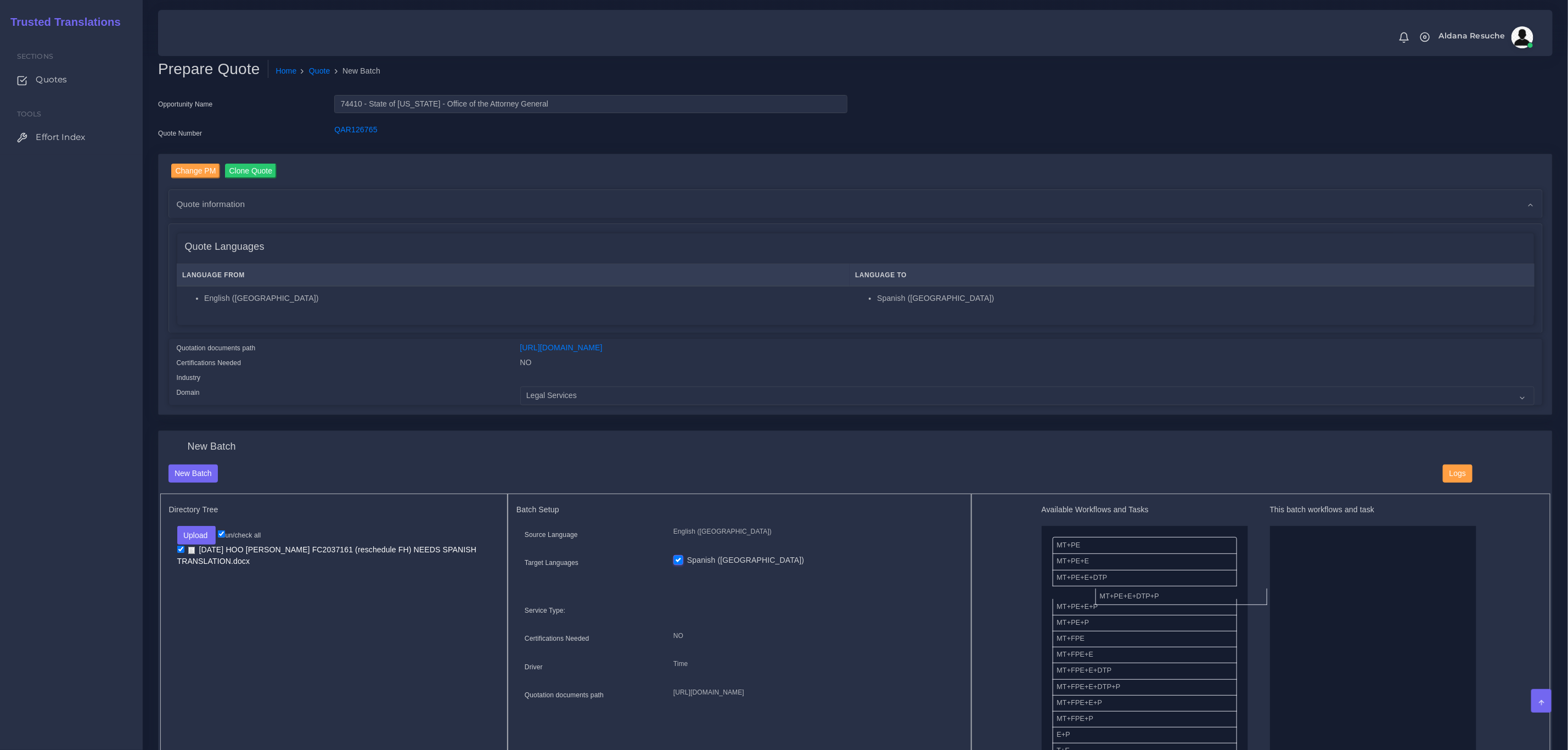
drag, startPoint x: 1171, startPoint y: 592, endPoint x: 1431, endPoint y: 594, distance: 260.0
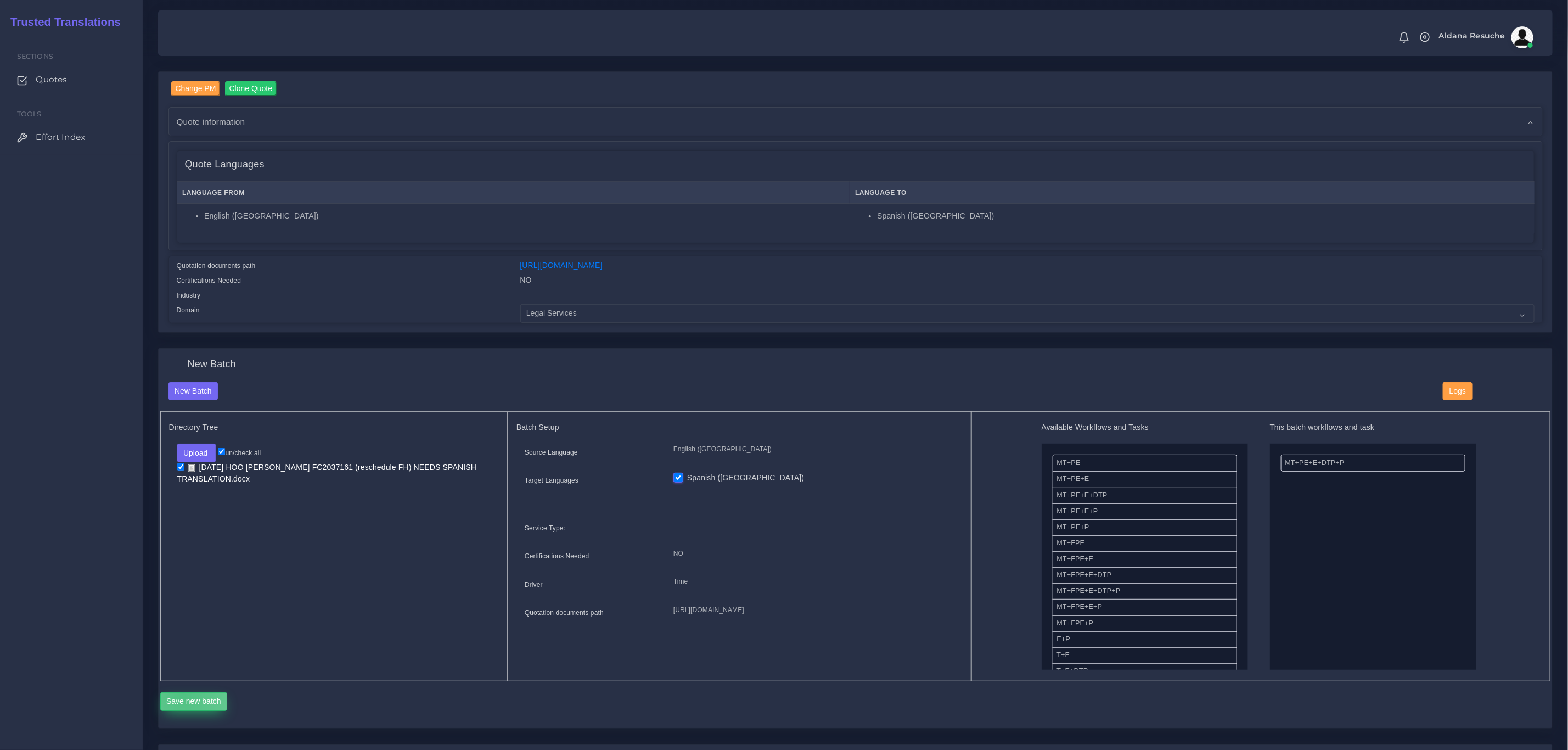
click at [183, 694] on button "Save new batch" at bounding box center [194, 701] width 68 height 19
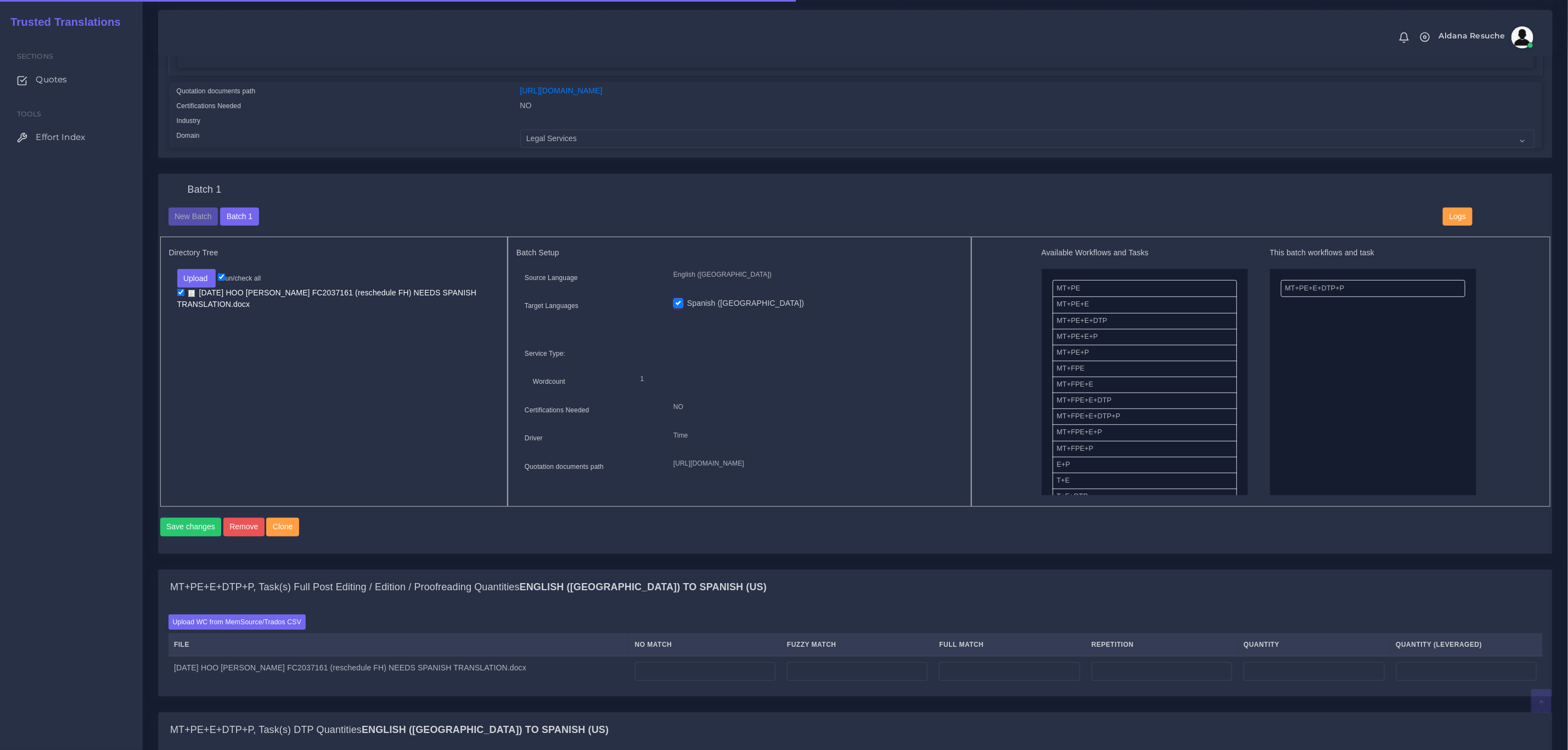
scroll to position [329, 0]
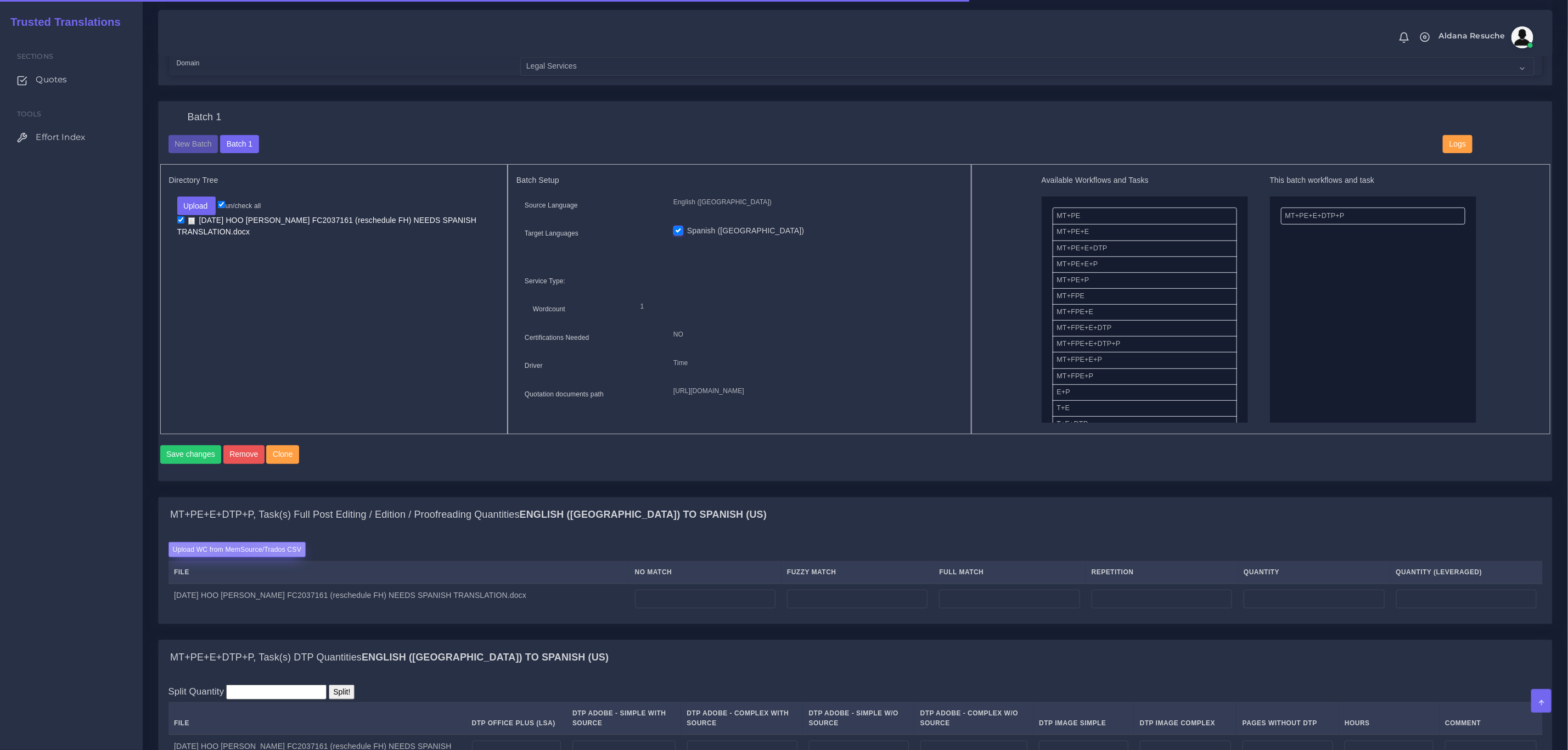
click at [236, 556] on label "Upload WC from MemSource/Trados CSV" at bounding box center [237, 549] width 138 height 15
click at [0, 0] on input "Upload WC from MemSource/Trados CSV" at bounding box center [0, 0] width 0 height 0
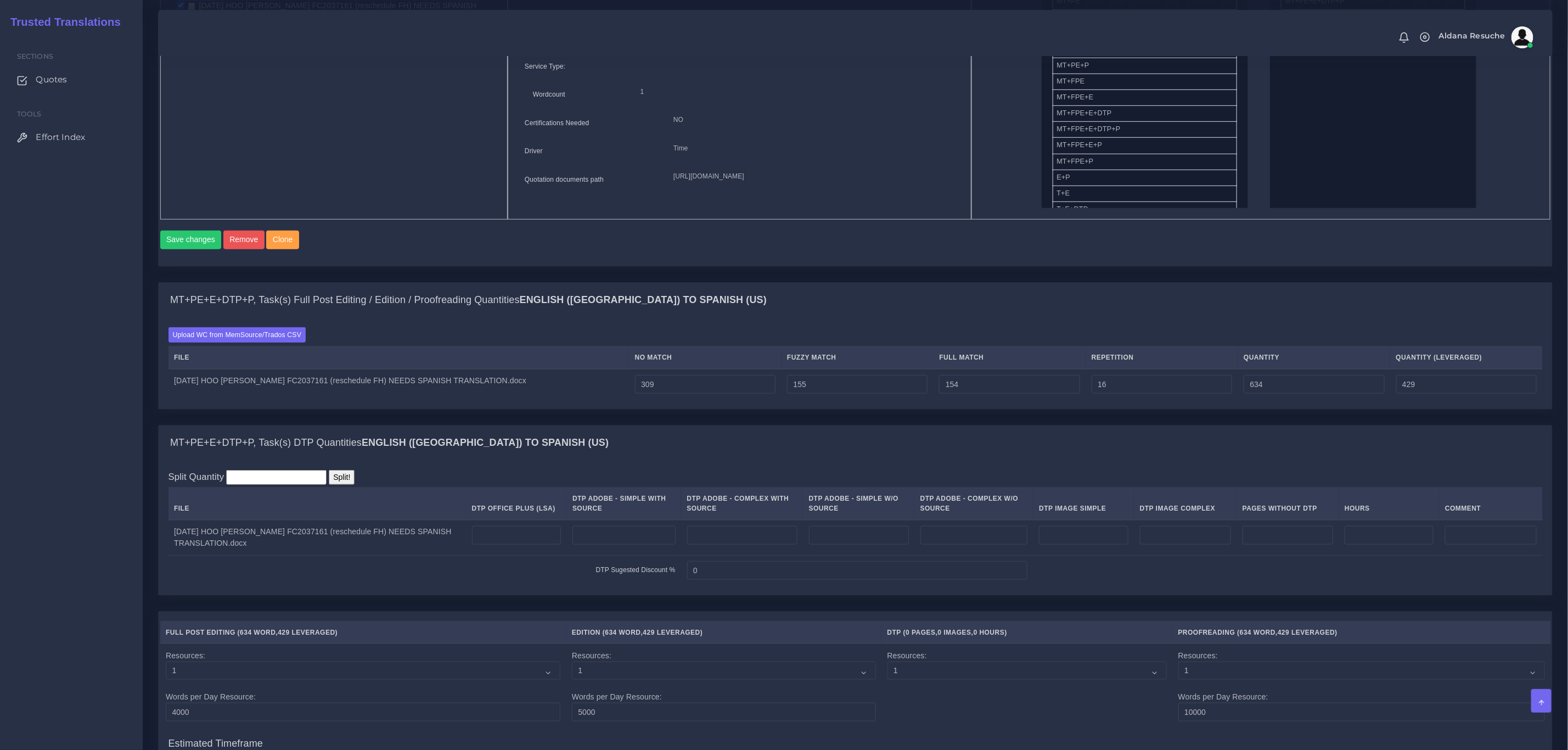
scroll to position [577, 0]
click at [477, 544] on input "number" at bounding box center [516, 534] width 89 height 19
type input "3"
click at [526, 497] on div "Split Quantity Split! File DTP Office Plus (LSA) DTP Adobe - Simple With Source…" at bounding box center [856, 527] width 1374 height 116
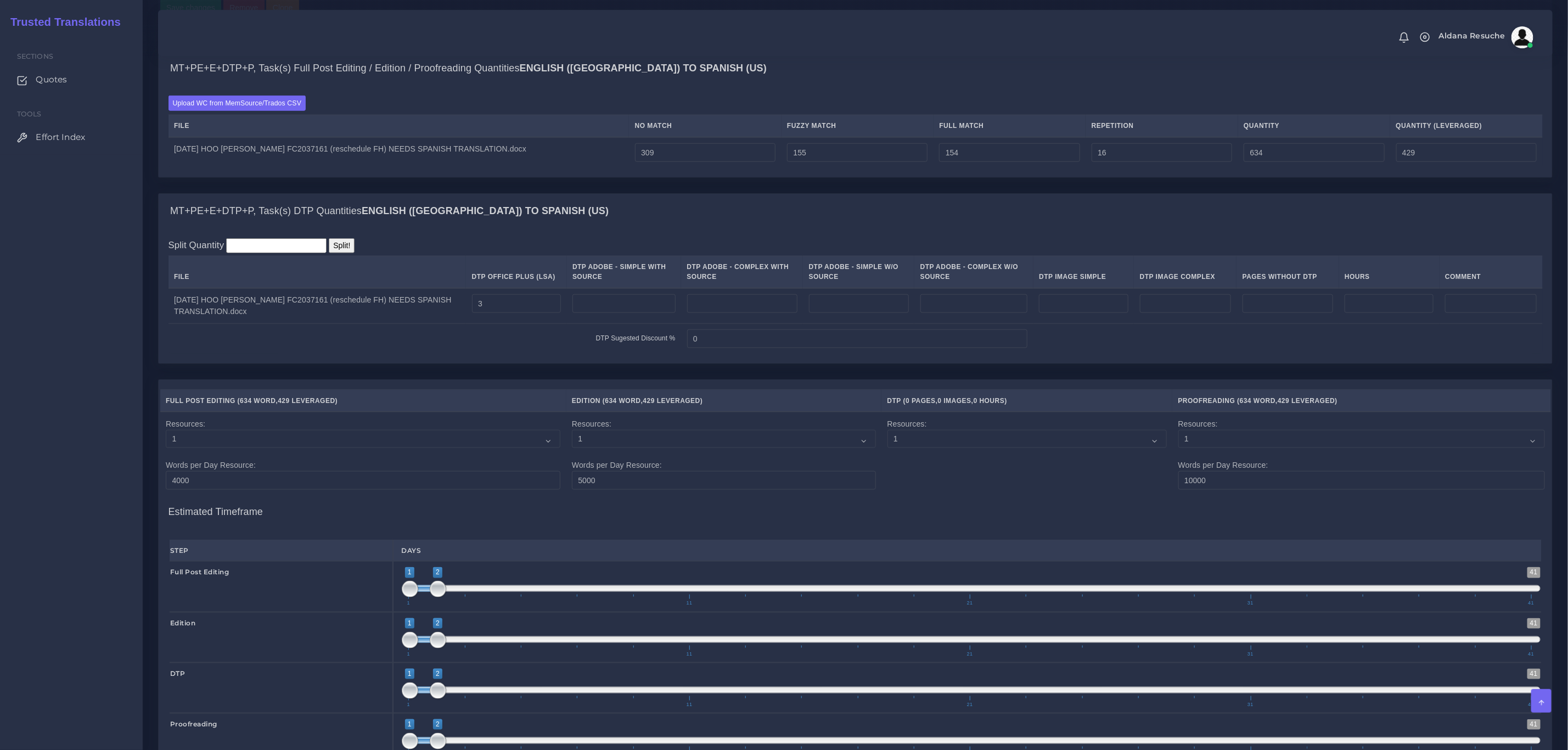
scroll to position [1120, 0]
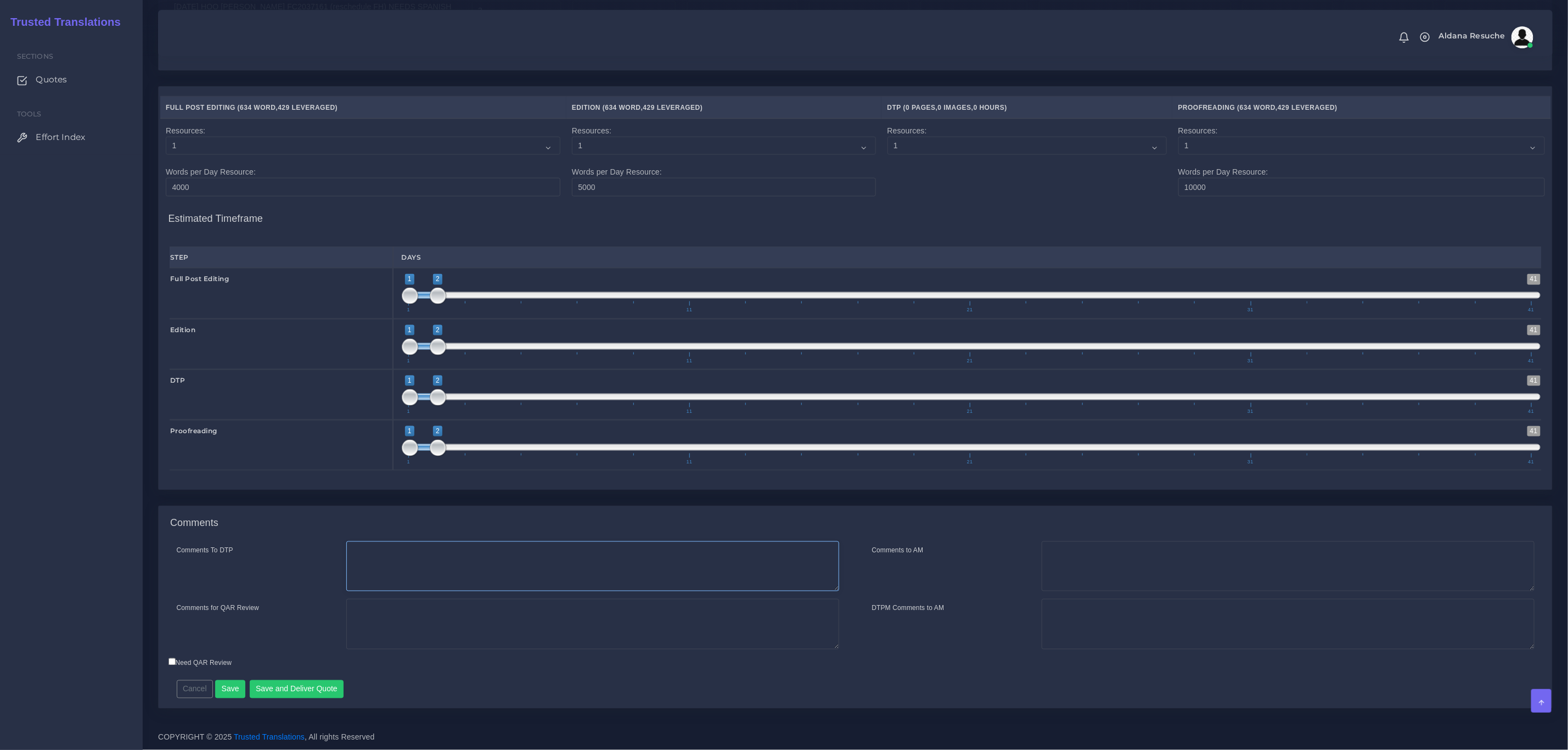
click at [527, 547] on textarea "Comments To DTP" at bounding box center [593, 566] width 493 height 51
type textarea "DTP in word"
type textarea "PEEP+DTP"
click at [295, 685] on button "Save and Deliver Quote" at bounding box center [296, 689] width 94 height 19
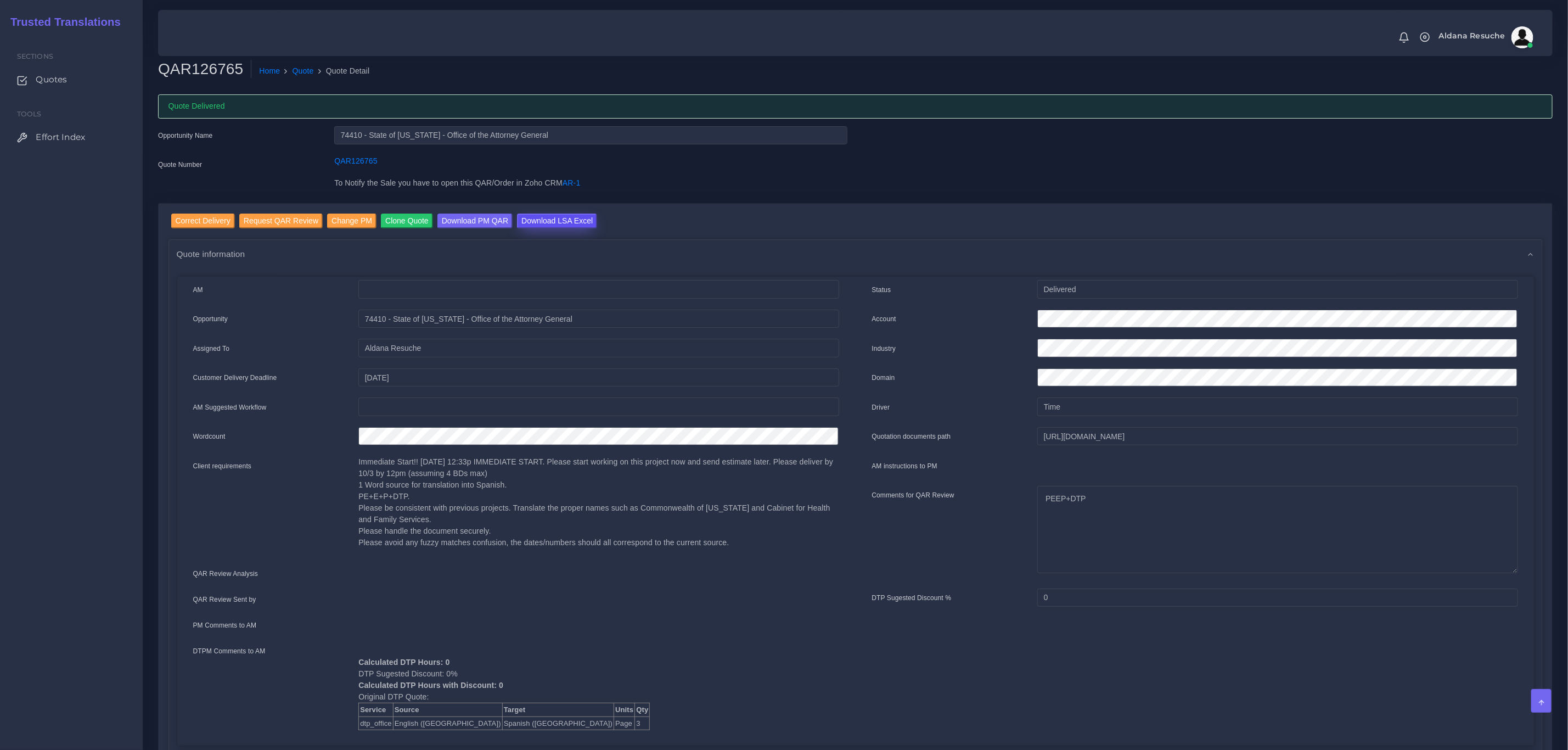
click at [539, 219] on input "Download LSA Excel" at bounding box center [557, 221] width 80 height 15
click at [293, 72] on link "Quote" at bounding box center [303, 71] width 21 height 12
